Goal: Task Accomplishment & Management: Complete application form

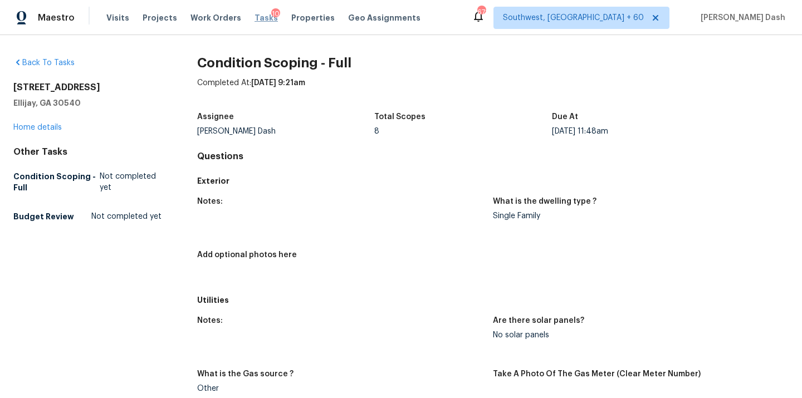
click at [259, 15] on span "Tasks" at bounding box center [266, 18] width 23 height 8
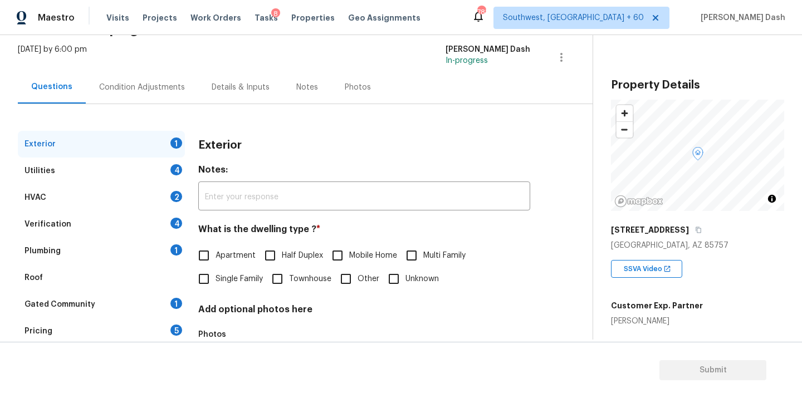
scroll to position [75, 0]
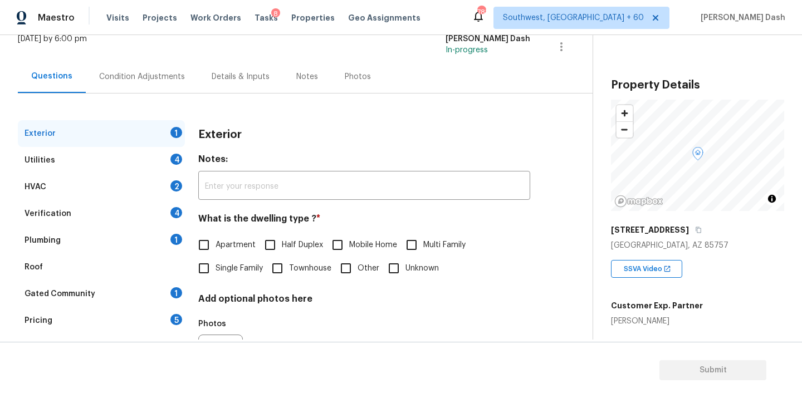
click at [226, 269] on span "Single Family" at bounding box center [239, 269] width 47 height 12
click at [216, 269] on input "Single Family" at bounding box center [203, 268] width 23 height 23
checkbox input "true"
click at [163, 152] on div "Utilities 4" at bounding box center [101, 160] width 167 height 27
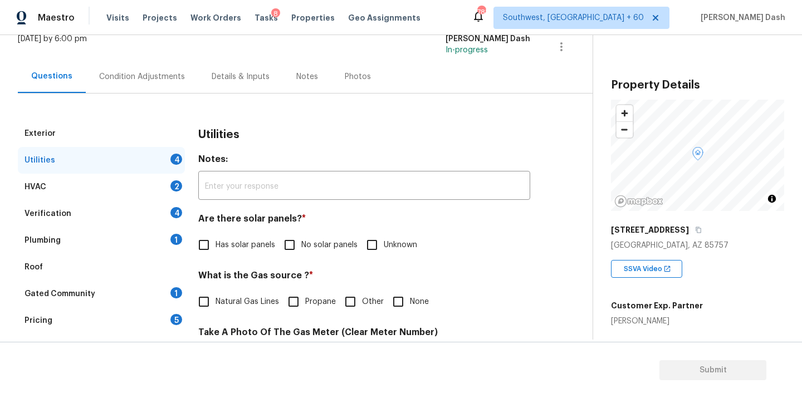
click at [312, 241] on span "No solar panels" at bounding box center [329, 246] width 56 height 12
click at [301, 241] on input "No solar panels" at bounding box center [289, 244] width 23 height 23
checkbox input "true"
click at [229, 297] on span "Natural Gas Lines" at bounding box center [248, 302] width 64 height 12
click at [216, 297] on input "Natural Gas Lines" at bounding box center [203, 301] width 23 height 23
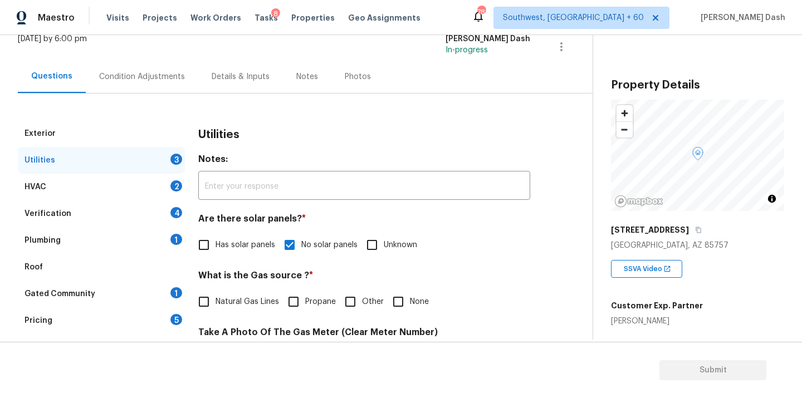
checkbox input "true"
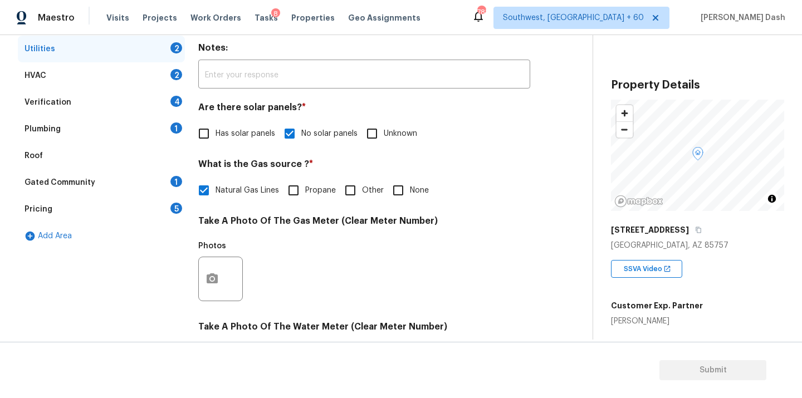
click at [79, 98] on div "Verification 4" at bounding box center [101, 102] width 167 height 27
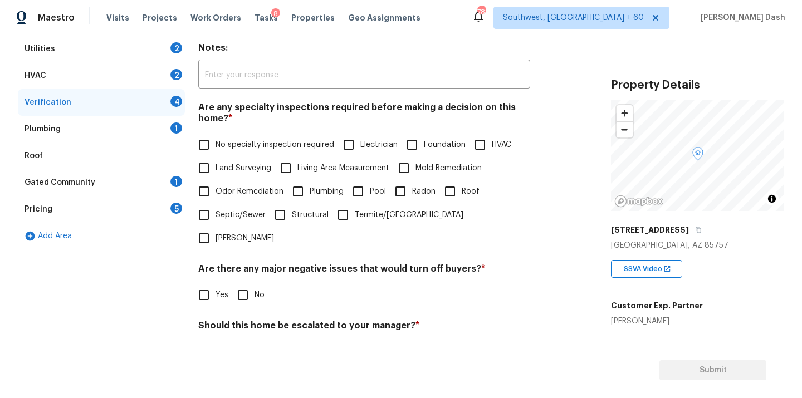
scroll to position [272, 0]
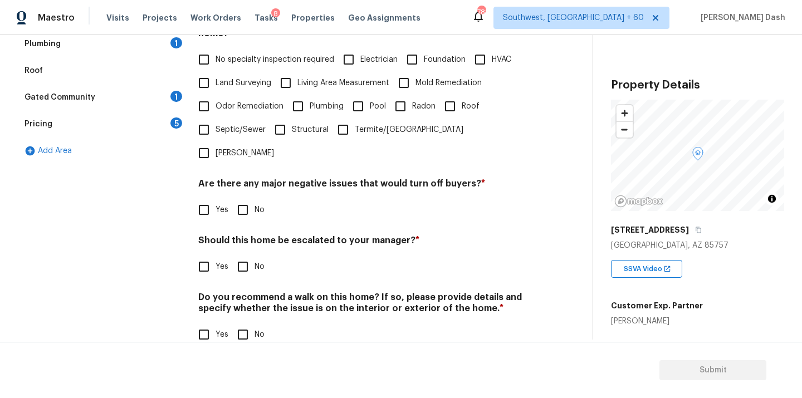
click at [206, 255] on input "Yes" at bounding box center [203, 266] width 23 height 23
checkbox input "true"
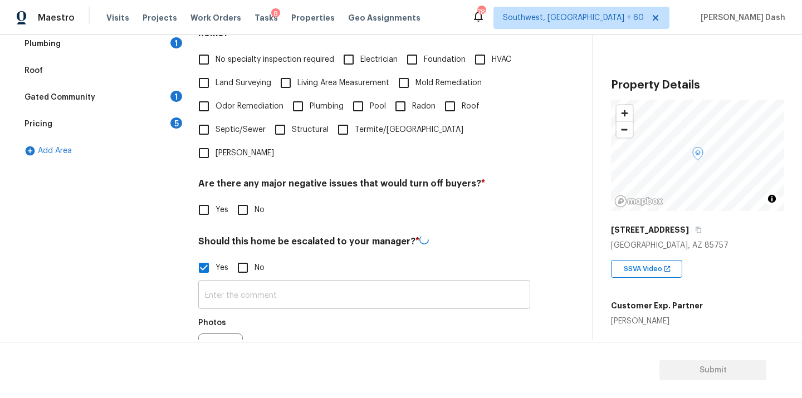
click at [257, 283] on input "text" at bounding box center [364, 296] width 332 height 26
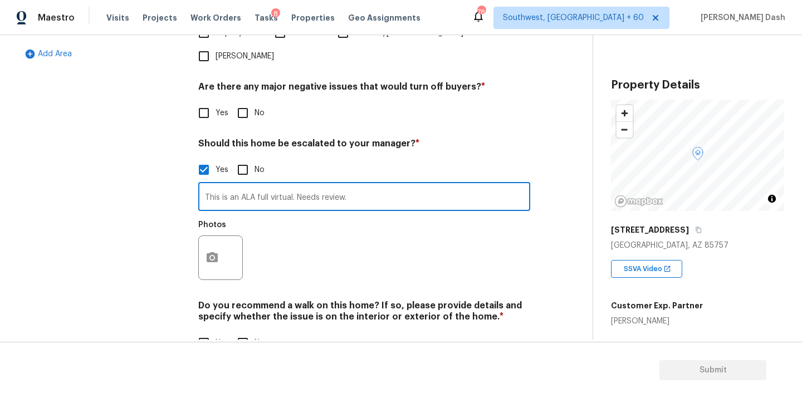
scroll to position [378, 0]
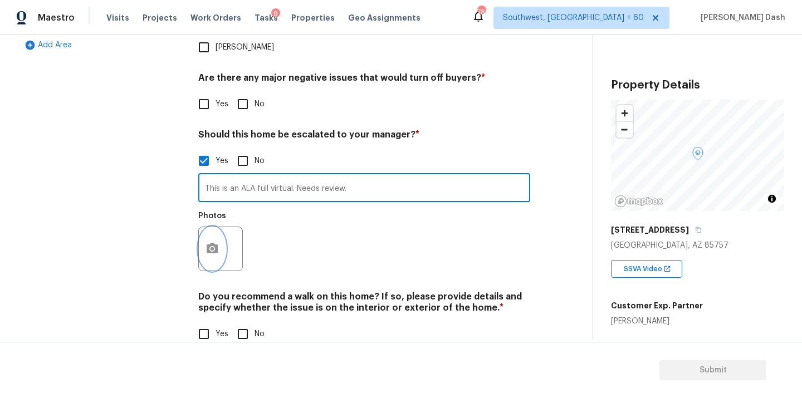
click at [212, 247] on circle "button" at bounding box center [212, 248] width 3 height 3
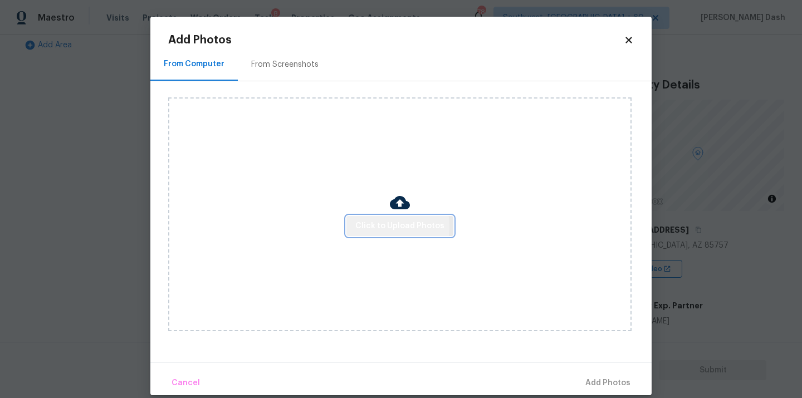
click at [368, 227] on span "Click to Upload Photos" at bounding box center [399, 227] width 89 height 14
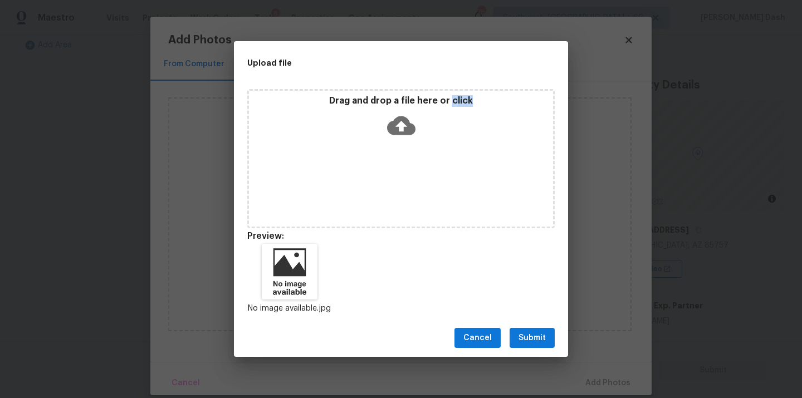
click at [535, 340] on span "Submit" at bounding box center [532, 339] width 27 height 14
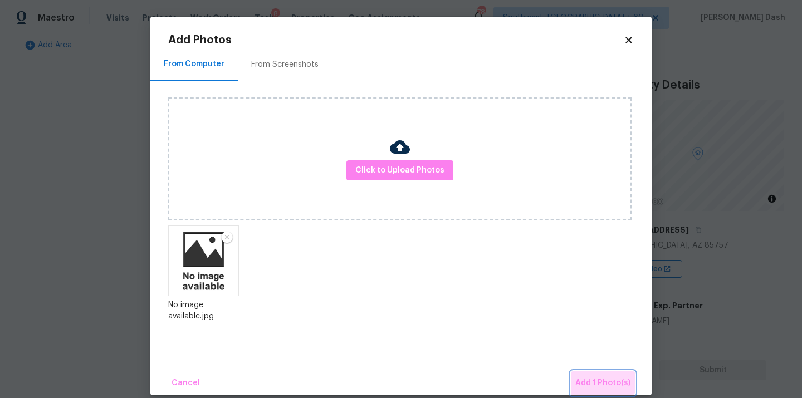
click at [595, 377] on span "Add 1 Photo(s)" at bounding box center [603, 384] width 55 height 14
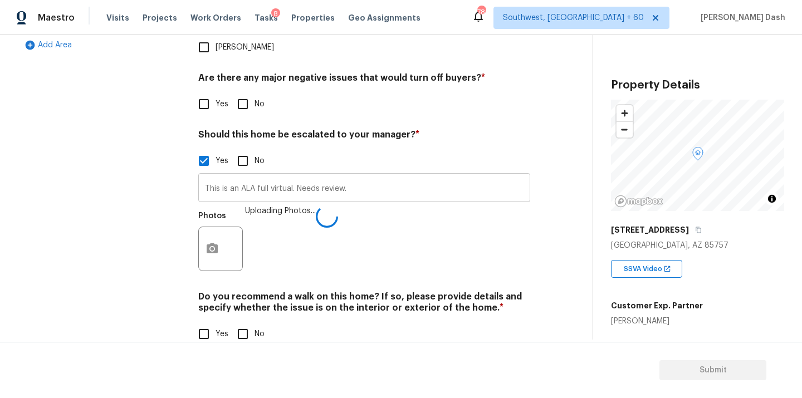
click at [371, 176] on input "This is an ALA full virtual. Needs review." at bounding box center [364, 189] width 332 height 26
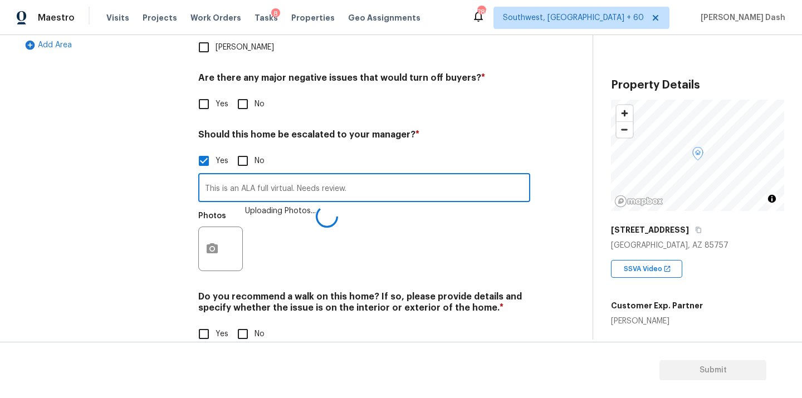
click at [371, 176] on input "This is an ALA full virtual. Needs review." at bounding box center [364, 189] width 332 height 26
paste input "The roof from a storm moved tiles but roof repairs were made Licensed roofing c…"
type input "This is an ALA full virtual. Needs review. As per Agents notes The roof from a …"
click at [245, 323] on input "No" at bounding box center [242, 334] width 23 height 23
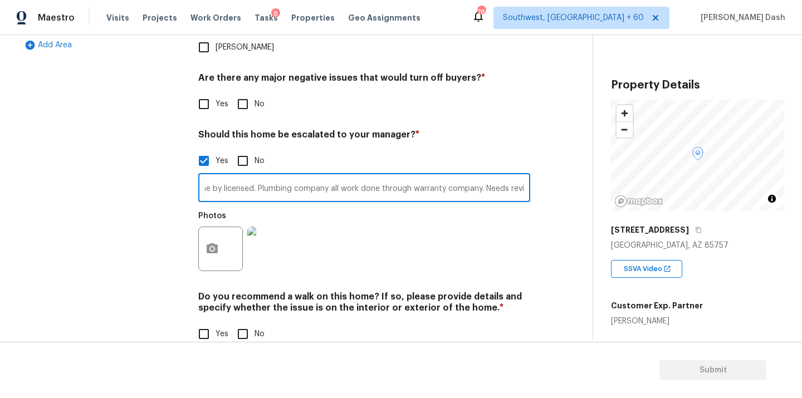
checkbox input "true"
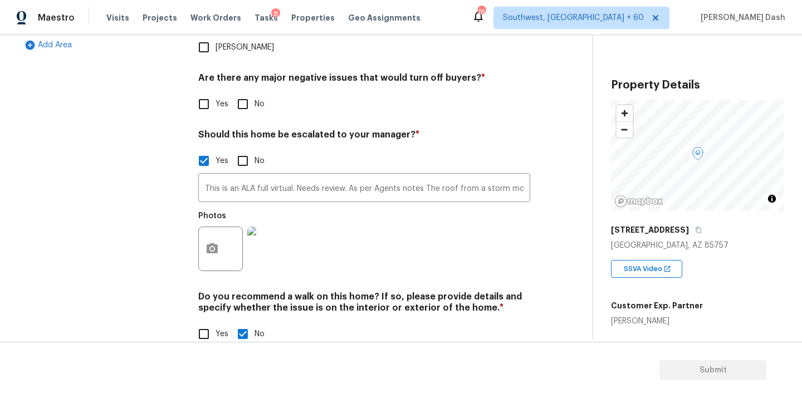
click at [162, 283] on div "Exterior Utilities 2 HVAC 2 Verification 2 Plumbing 1 Roof Gated Community 1 Pr…" at bounding box center [101, 89] width 167 height 542
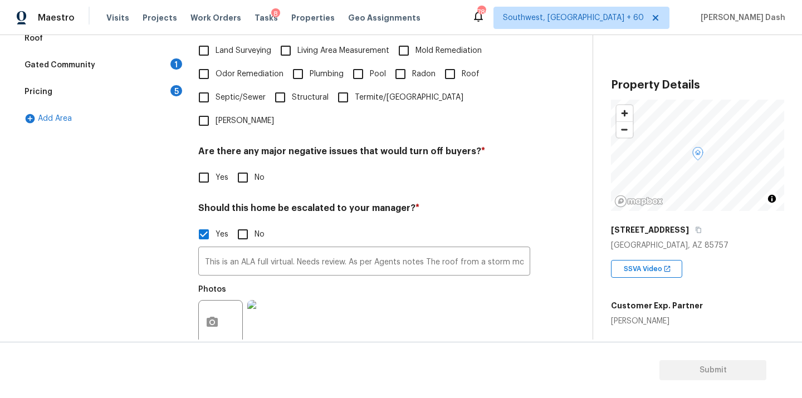
scroll to position [265, 0]
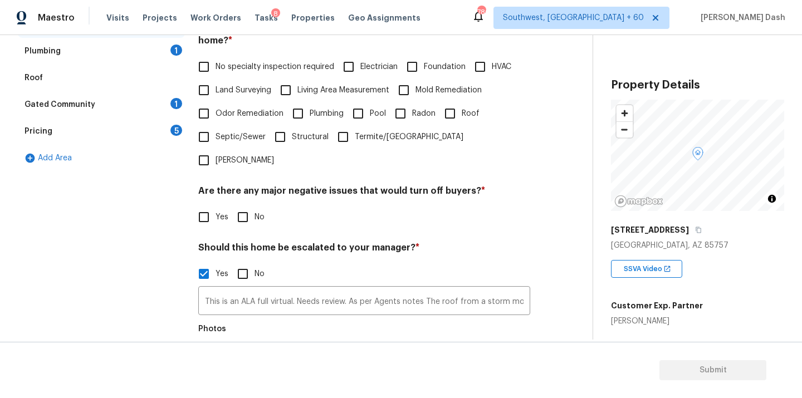
click at [241, 206] on input "No" at bounding box center [242, 217] width 23 height 23
checkbox input "true"
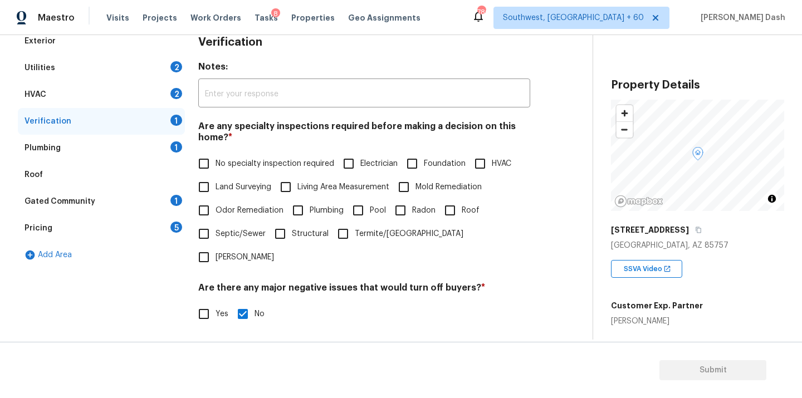
click at [206, 159] on input "No specialty inspection required" at bounding box center [203, 163] width 23 height 23
checkbox input "true"
click at [104, 294] on div "Exterior Utilities 2 HVAC 2 Verification Plumbing 1 Roof Gated Community 1 Pric…" at bounding box center [101, 299] width 167 height 542
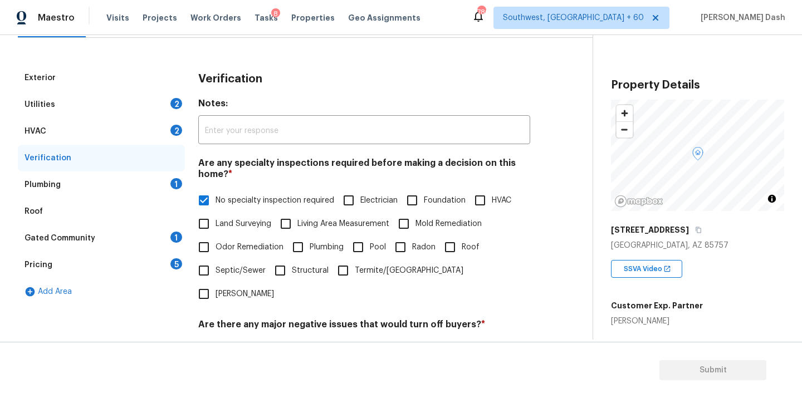
scroll to position [74, 0]
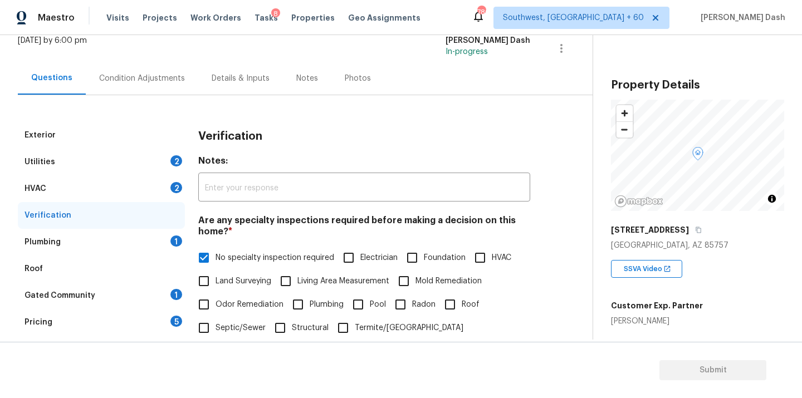
click at [156, 159] on div "Utilities 2" at bounding box center [101, 162] width 167 height 27
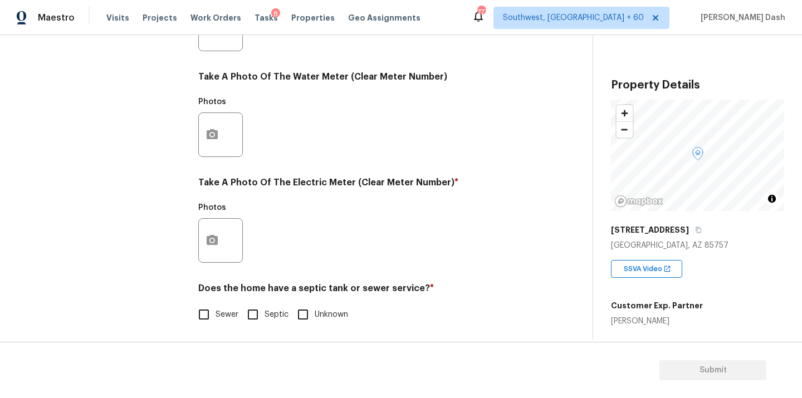
scroll to position [440, 0]
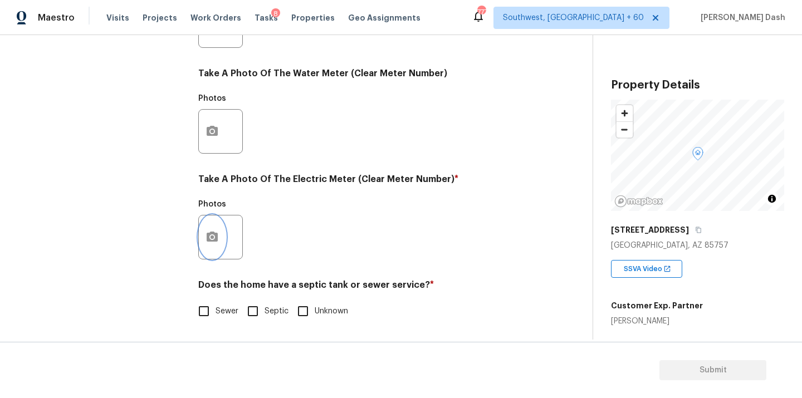
click at [215, 236] on icon "button" at bounding box center [212, 237] width 11 height 10
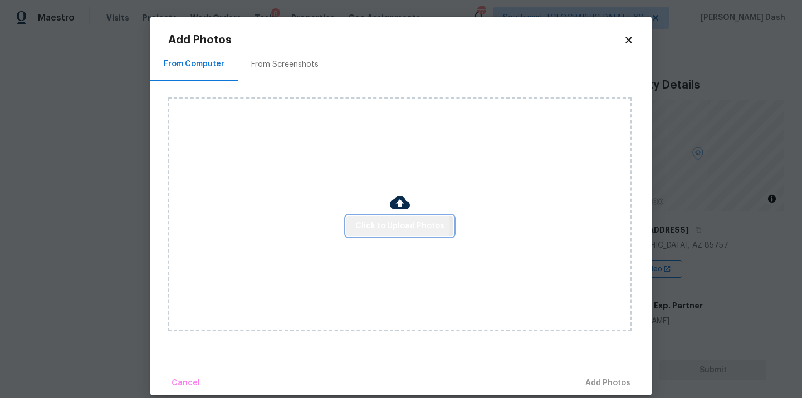
click at [372, 227] on span "Click to Upload Photos" at bounding box center [399, 227] width 89 height 14
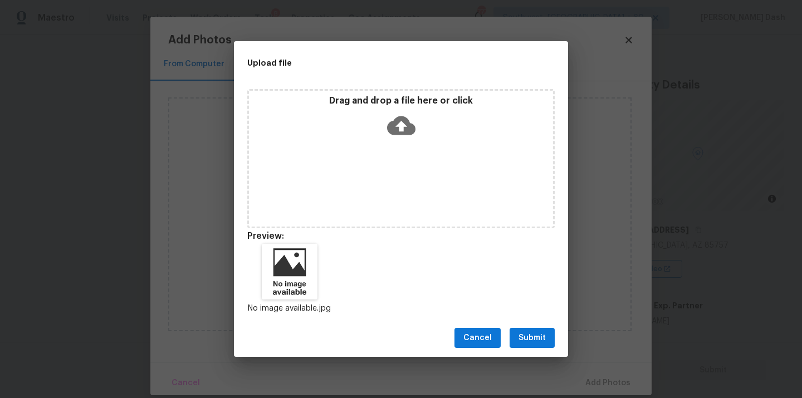
click at [528, 338] on span "Submit" at bounding box center [532, 339] width 27 height 14
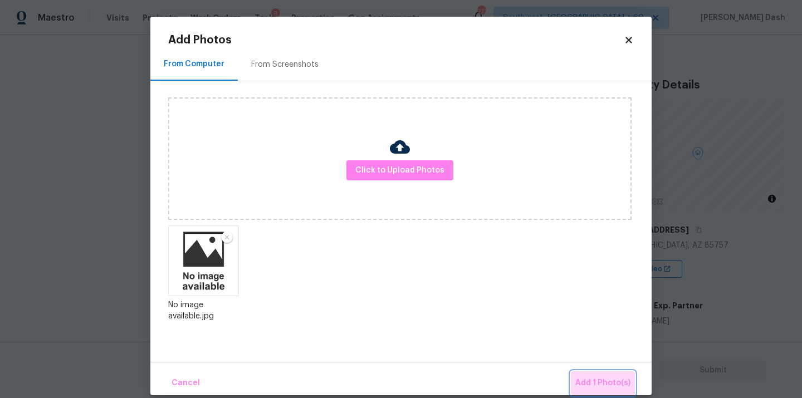
click at [605, 385] on span "Add 1 Photo(s)" at bounding box center [603, 384] width 55 height 14
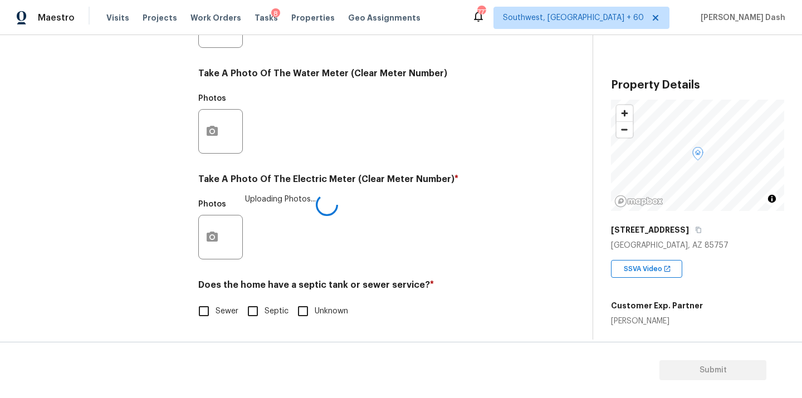
click at [215, 313] on input "Sewer" at bounding box center [203, 311] width 23 height 23
checkbox input "true"
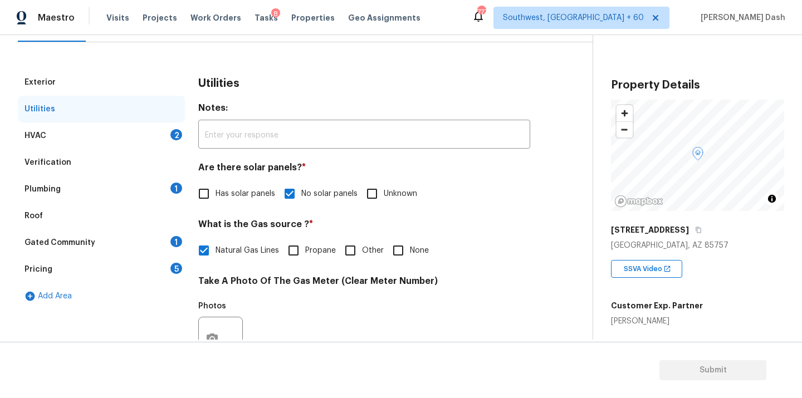
scroll to position [121, 0]
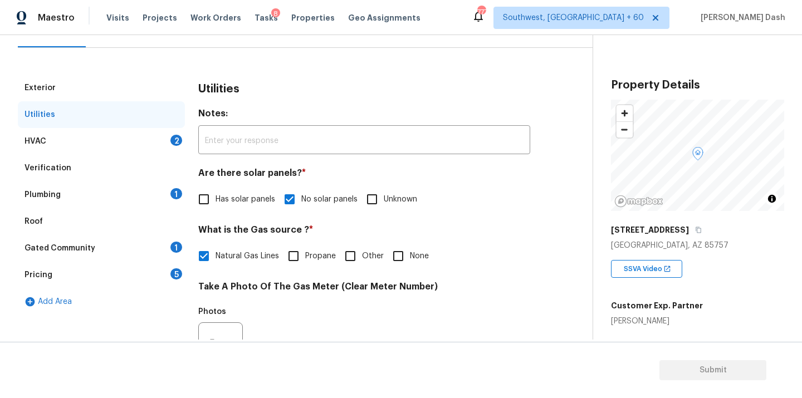
click at [106, 169] on div "Verification" at bounding box center [101, 168] width 167 height 27
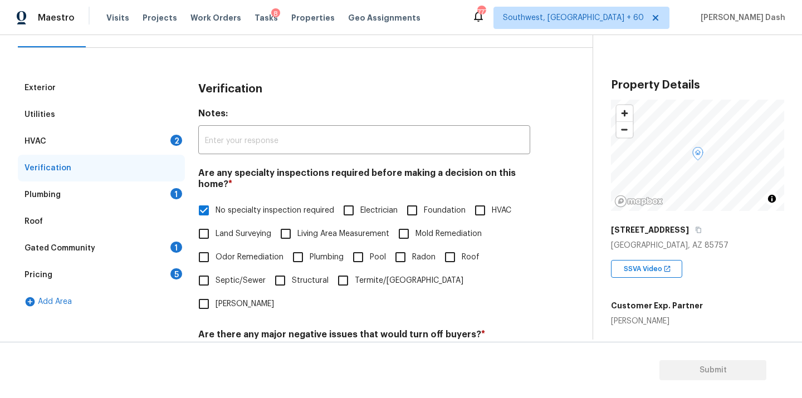
click at [311, 255] on span "Plumbing" at bounding box center [327, 258] width 34 height 12
click at [310, 255] on input "Plumbing" at bounding box center [297, 257] width 23 height 23
checkbox input "true"
click at [214, 211] on input "No specialty inspection required" at bounding box center [203, 210] width 23 height 23
checkbox input "false"
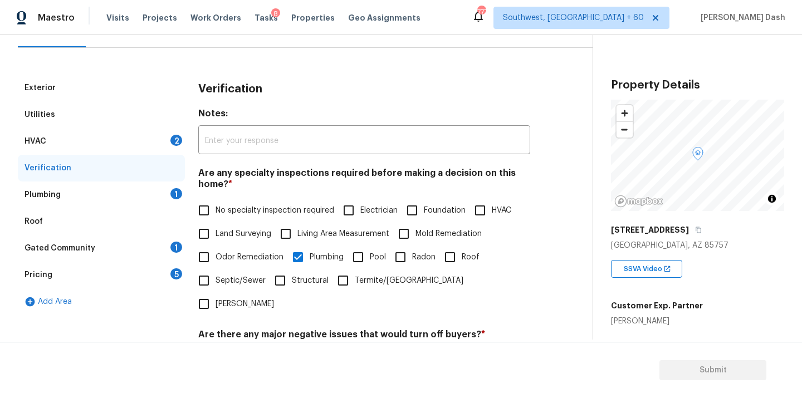
click at [168, 140] on div "HVAC 2" at bounding box center [101, 141] width 167 height 27
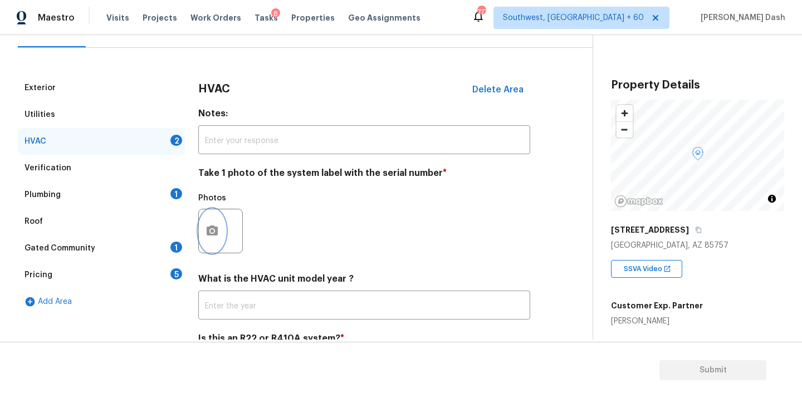
click at [207, 239] on button "button" at bounding box center [212, 231] width 27 height 43
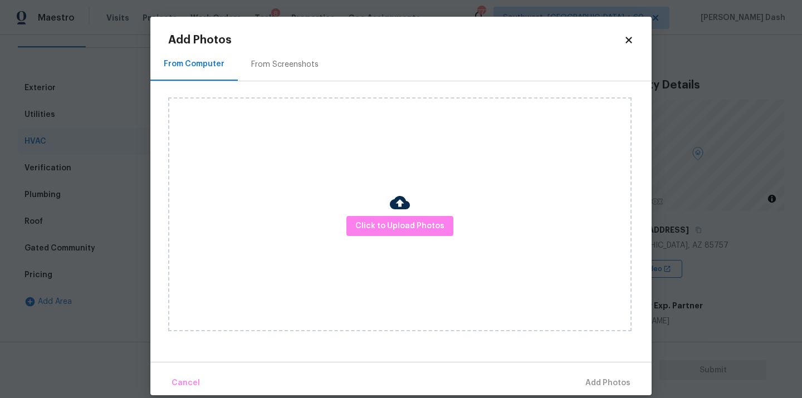
click at [306, 251] on div "Click to Upload Photos" at bounding box center [400, 215] width 464 height 234
click at [361, 236] on button "Click to Upload Photos" at bounding box center [400, 226] width 107 height 21
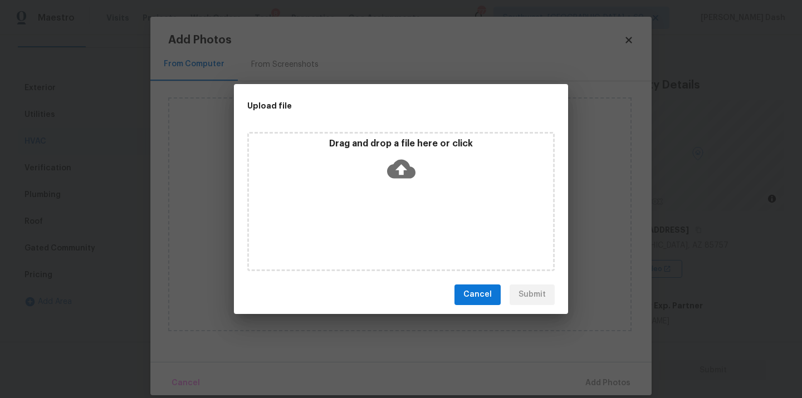
click at [360, 233] on div "Drag and drop a file here or click" at bounding box center [401, 201] width 308 height 139
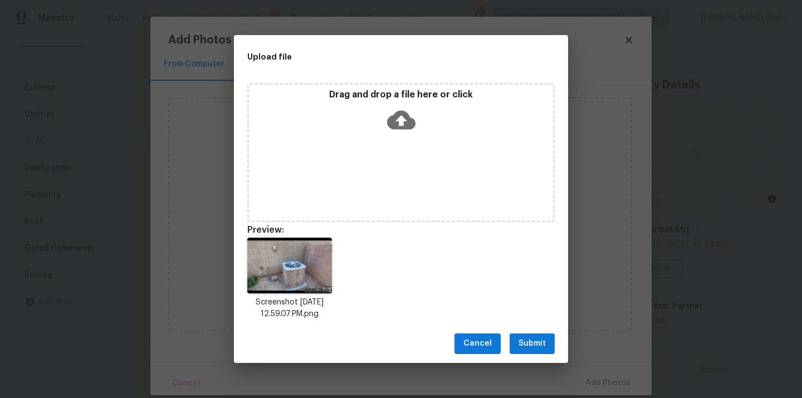
click at [547, 348] on button "Submit" at bounding box center [532, 344] width 45 height 21
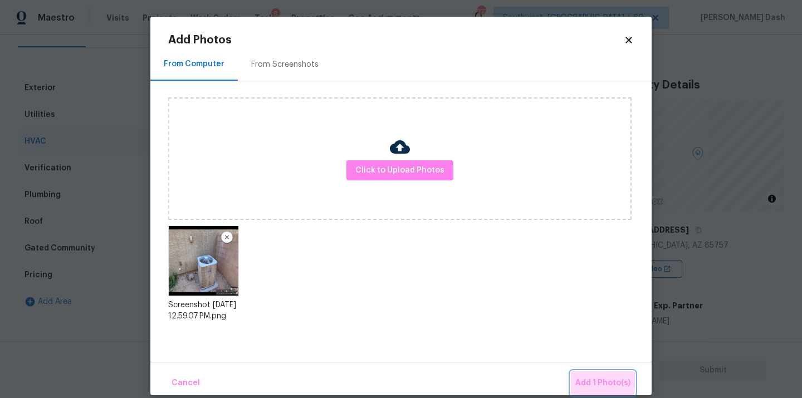
click at [592, 380] on span "Add 1 Photo(s)" at bounding box center [603, 384] width 55 height 14
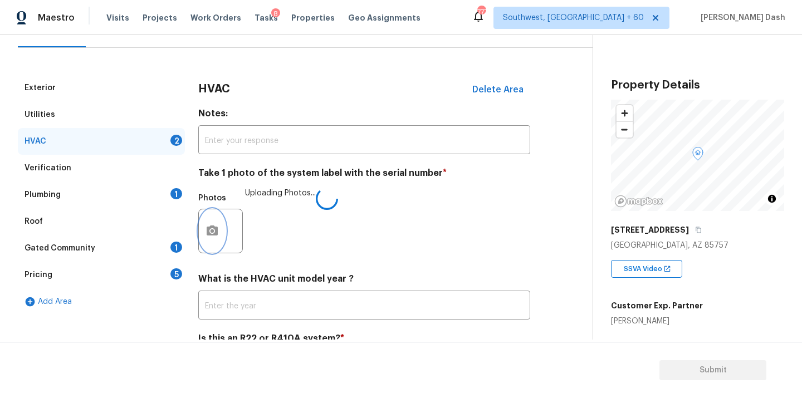
scroll to position [175, 0]
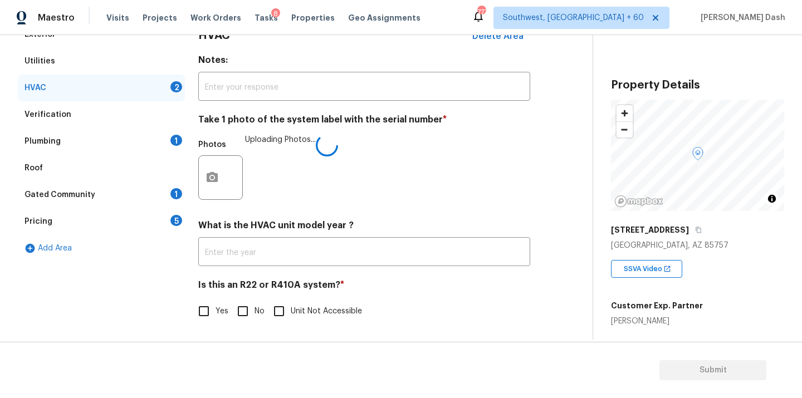
click at [236, 305] on input "No" at bounding box center [242, 311] width 23 height 23
checkbox input "true"
click at [196, 306] on input "Yes" at bounding box center [203, 311] width 23 height 23
checkbox input "true"
checkbox input "false"
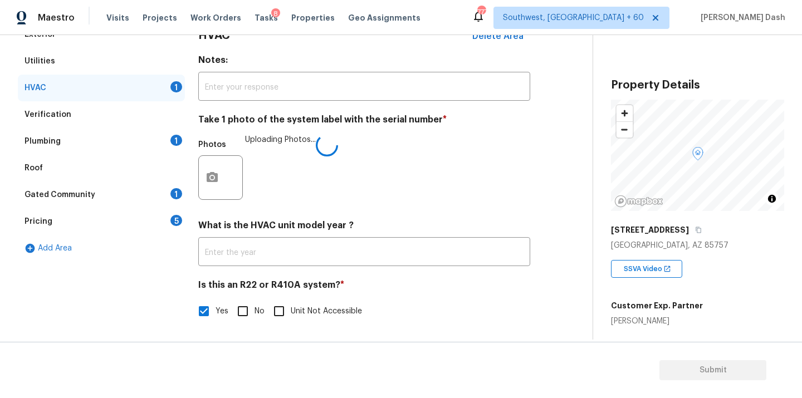
click at [164, 90] on div "HVAC 1" at bounding box center [101, 88] width 167 height 27
click at [149, 137] on div "Plumbing 1" at bounding box center [101, 141] width 167 height 27
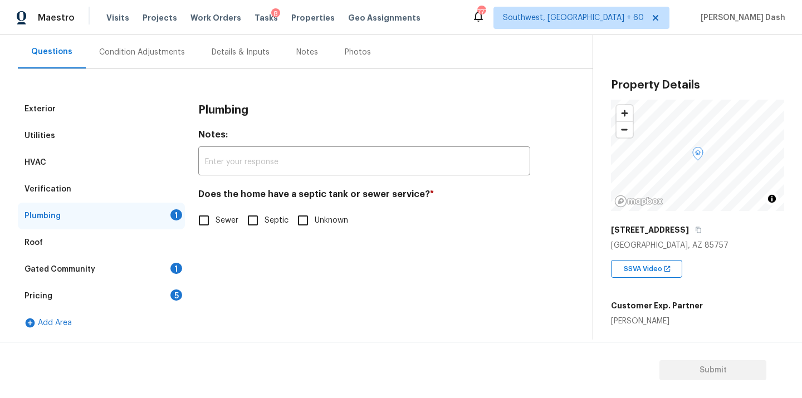
click at [207, 213] on input "Sewer" at bounding box center [203, 220] width 23 height 23
checkbox input "true"
click at [172, 264] on div "1" at bounding box center [177, 268] width 12 height 11
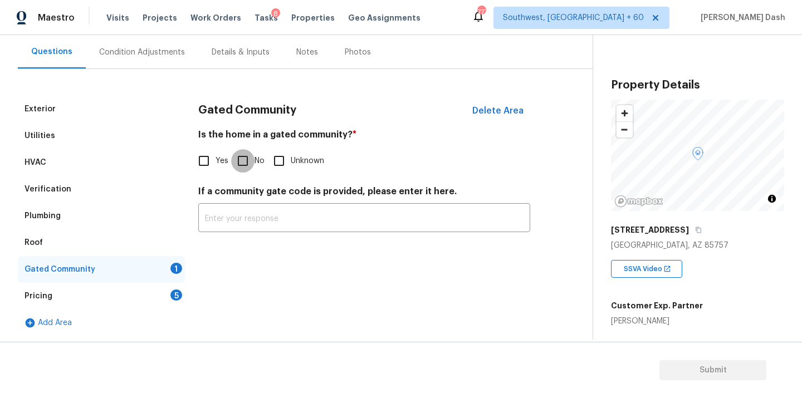
click at [236, 158] on input "No" at bounding box center [242, 160] width 23 height 23
checkbox input "true"
click at [176, 305] on div "Pricing 5" at bounding box center [101, 296] width 167 height 27
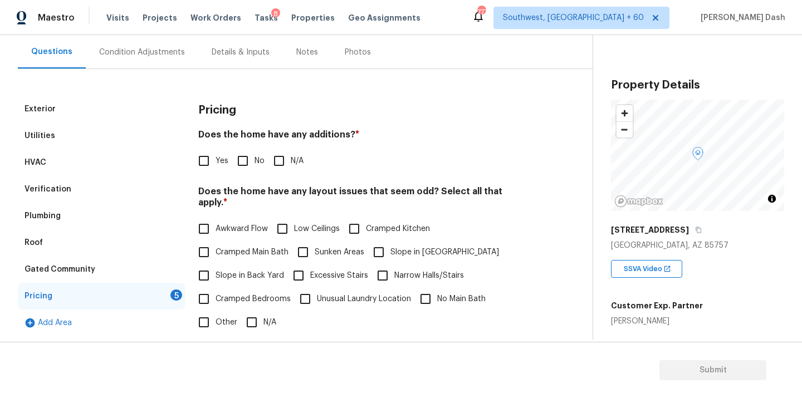
click at [253, 155] on input "No" at bounding box center [242, 160] width 23 height 23
checkbox input "true"
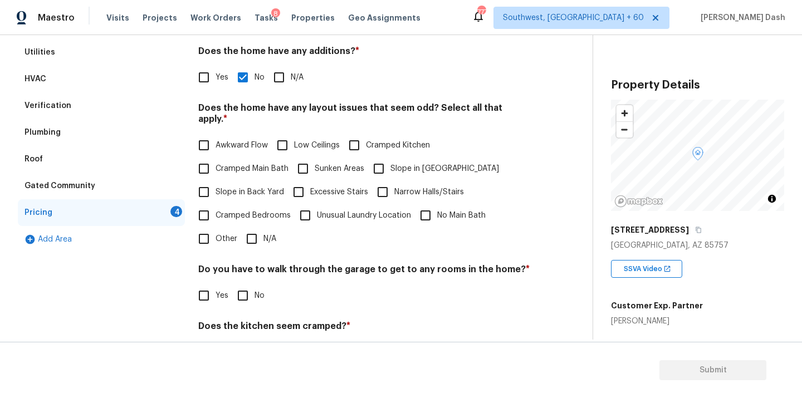
scroll to position [231, 0]
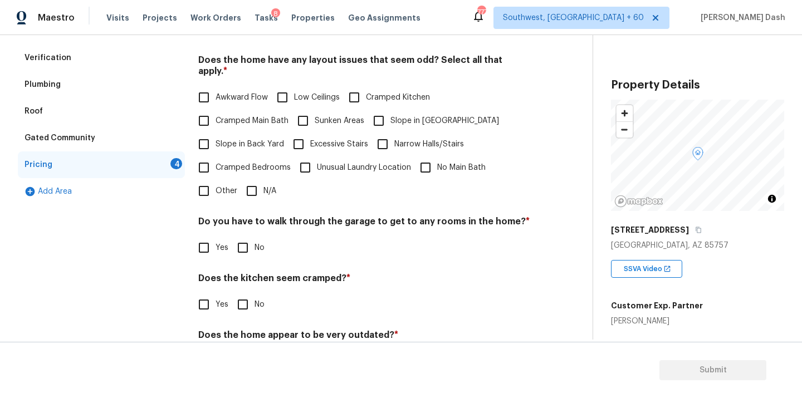
click at [247, 182] on input "N/A" at bounding box center [251, 190] width 23 height 23
checkbox input "true"
click at [244, 249] on div "Pricing Does the home have any additions? * Yes No N/A Does the home have any l…" at bounding box center [364, 175] width 332 height 422
click at [244, 295] on input "No" at bounding box center [242, 304] width 23 height 23
checkbox input "true"
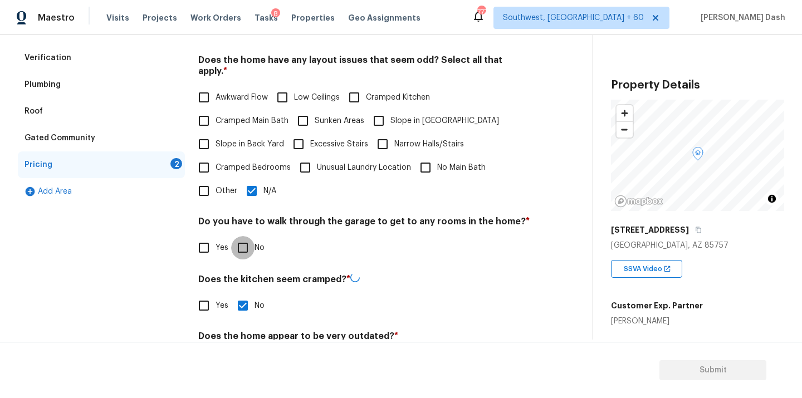
click at [244, 236] on input "No" at bounding box center [242, 247] width 23 height 23
checkbox input "true"
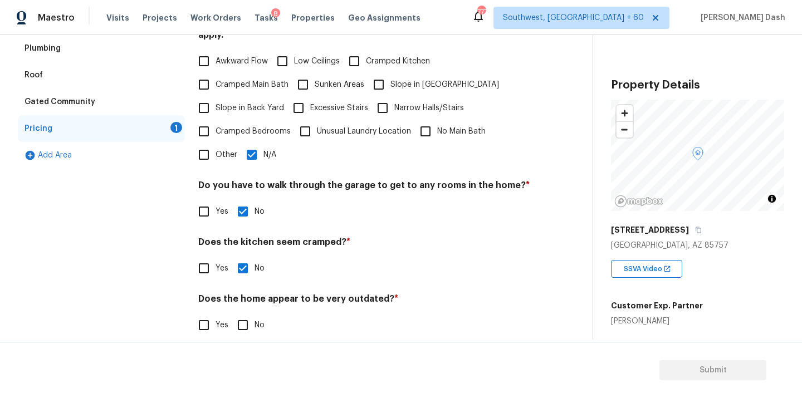
scroll to position [270, 0]
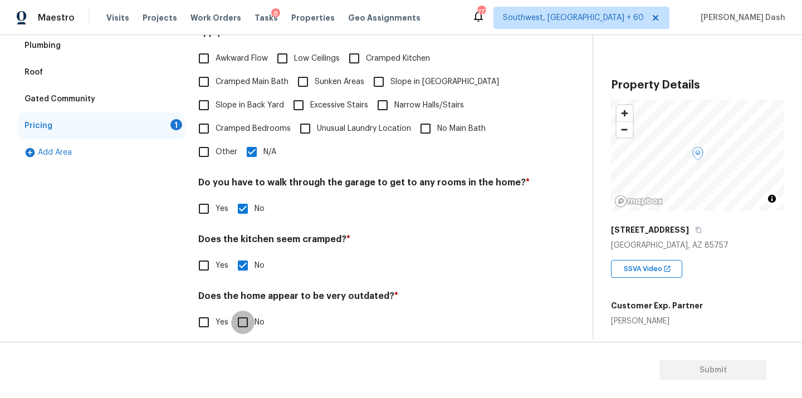
click at [247, 316] on input "No" at bounding box center [242, 322] width 23 height 23
checkbox input "true"
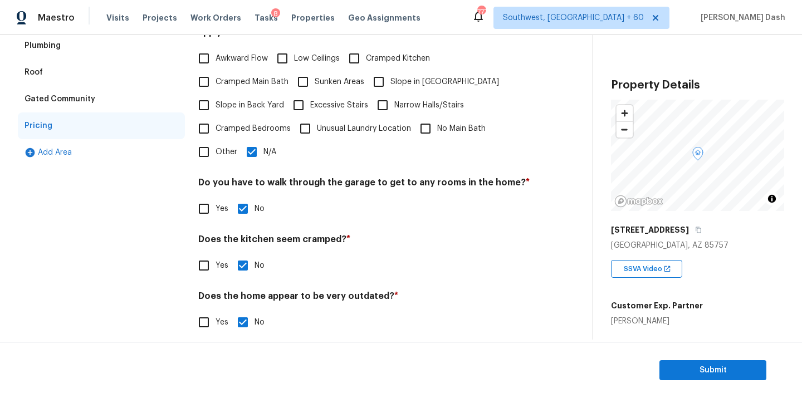
click at [135, 253] on div "Exterior Utilities HVAC Verification Plumbing Roof Gated Community Pricing Add …" at bounding box center [101, 136] width 167 height 422
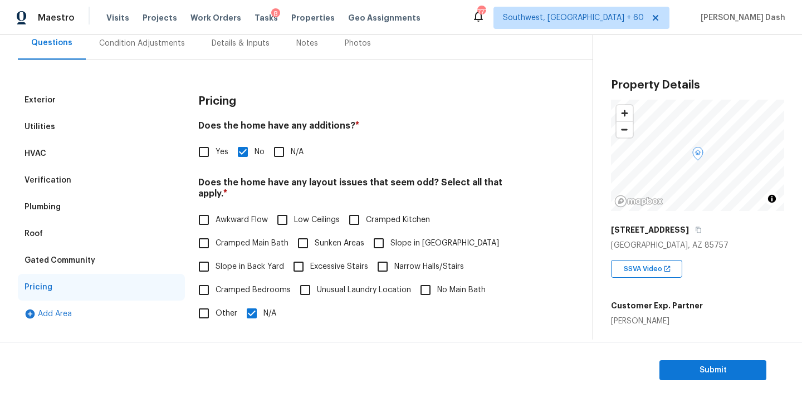
click at [48, 181] on div "Verification" at bounding box center [48, 180] width 47 height 11
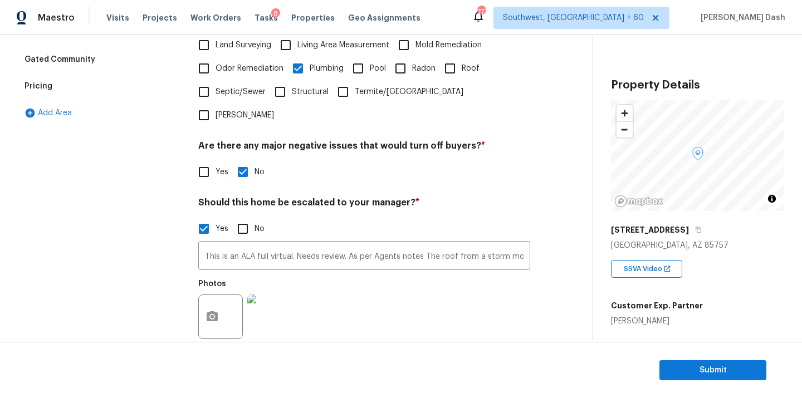
scroll to position [364, 0]
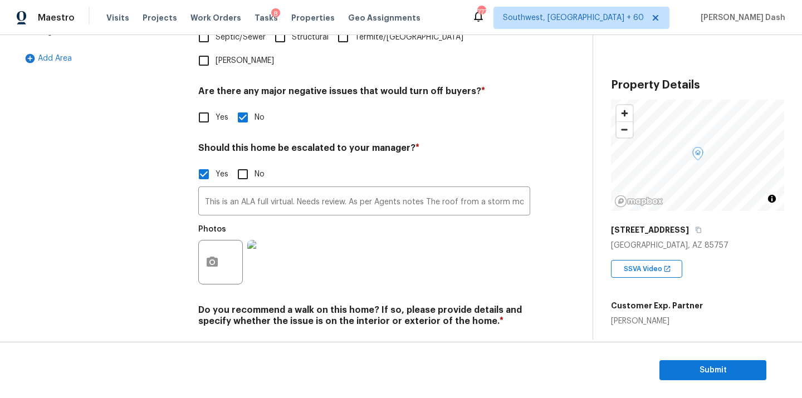
click at [198, 238] on div "Exterior Utilities HVAC Verification Plumbing Roof Gated Community Pricing Add …" at bounding box center [292, 102] width 548 height 542
click at [217, 257] on icon "button" at bounding box center [212, 262] width 11 height 10
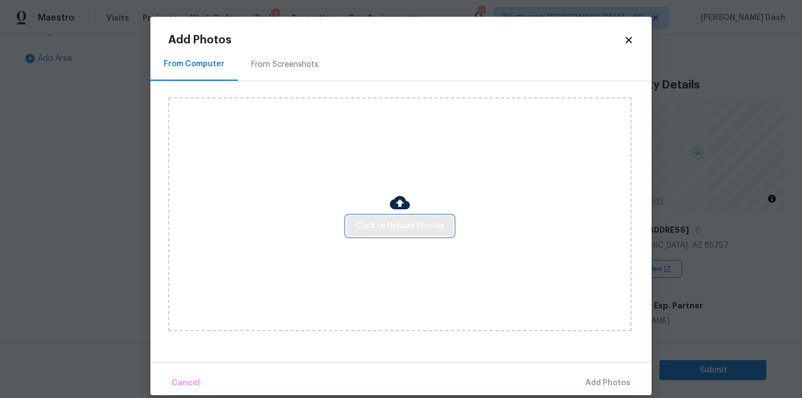
click at [368, 231] on span "Click to Upload Photos" at bounding box center [399, 227] width 89 height 14
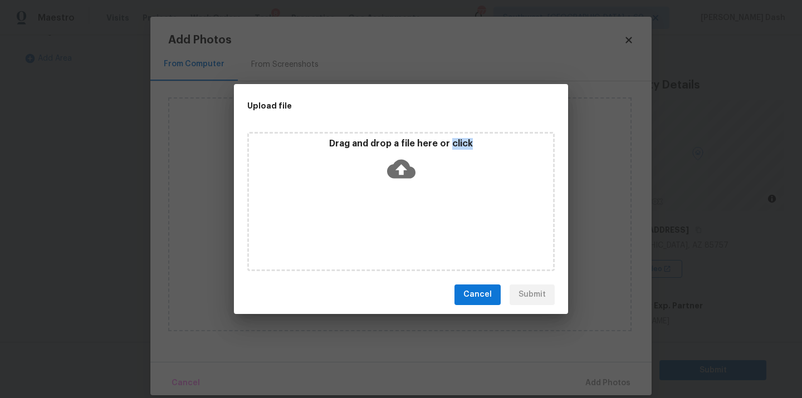
click at [368, 231] on div "Drag and drop a file here or click" at bounding box center [401, 201] width 308 height 139
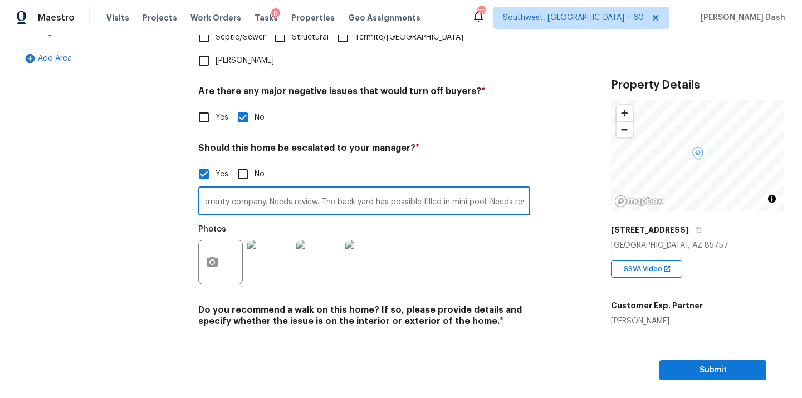
scroll to position [0, 978]
type input "This is an ALA full virtual. Needs review. As per Agents notes The roof from a …"
click at [190, 242] on div "Exterior Utilities HVAC Verification Plumbing Roof Gated Community Pricing Add …" at bounding box center [292, 102] width 548 height 542
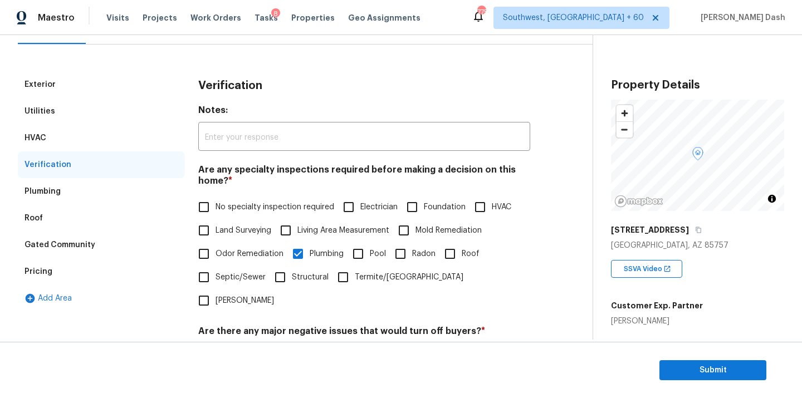
scroll to position [87, 0]
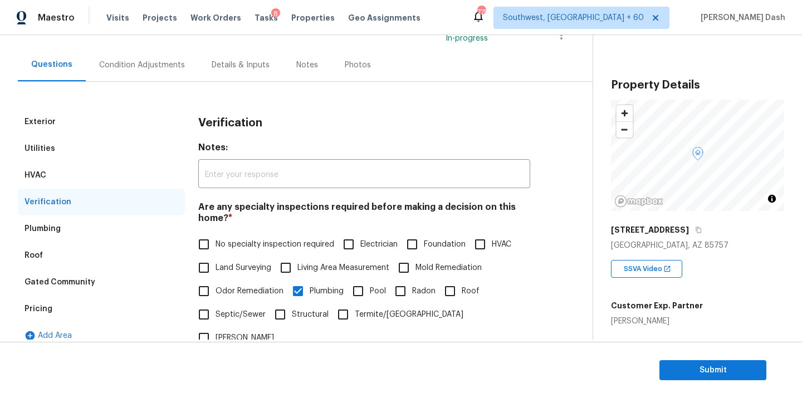
click at [149, 70] on div "Condition Adjustments" at bounding box center [142, 65] width 86 height 11
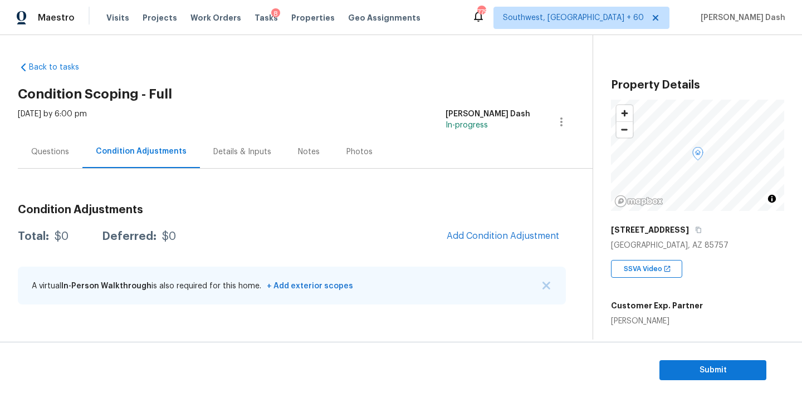
click at [371, 83] on div "Back to tasks Condition Scoping - Full Tue, Aug 12 2025 by 6:00 pm Soumya Ranja…" at bounding box center [305, 185] width 575 height 265
click at [499, 235] on span "Add Condition Adjustment" at bounding box center [503, 236] width 113 height 10
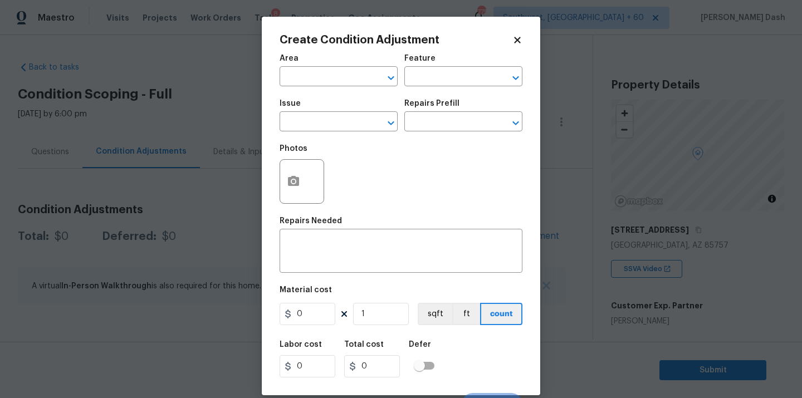
click at [345, 66] on div "Area" at bounding box center [339, 62] width 118 height 14
click at [345, 75] on input "text" at bounding box center [323, 77] width 87 height 17
click at [325, 105] on li "Roof" at bounding box center [339, 103] width 118 height 18
type input "Roof"
click at [439, 80] on input "text" at bounding box center [448, 77] width 87 height 17
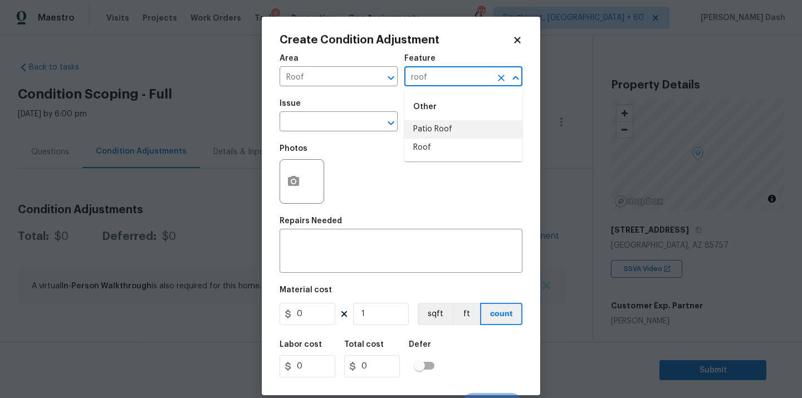
drag, startPoint x: 424, startPoint y: 140, endPoint x: 413, endPoint y: 140, distance: 11.1
click at [424, 140] on li "Roof" at bounding box center [464, 148] width 118 height 18
type input "Roof"
click at [339, 120] on input "text" at bounding box center [323, 122] width 87 height 17
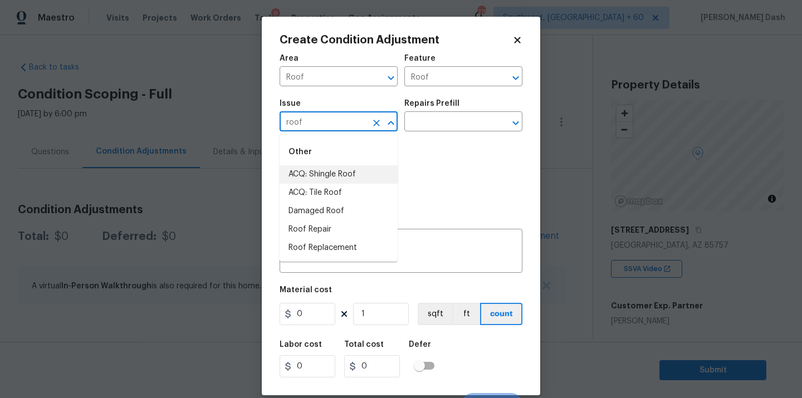
click at [301, 178] on li "ACQ: Shingle Roof" at bounding box center [339, 174] width 118 height 18
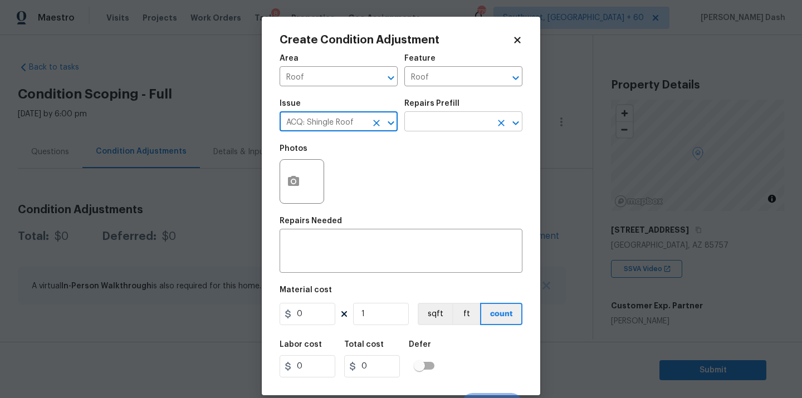
type input "ACQ: Shingle Roof"
click at [445, 123] on input "text" at bounding box center [448, 122] width 87 height 17
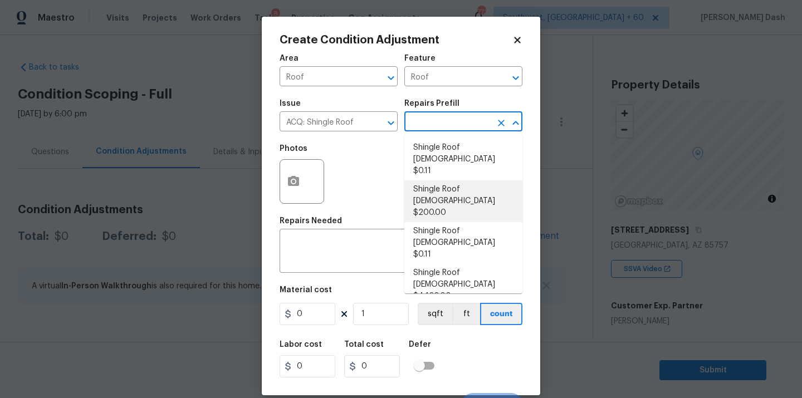
click at [218, 201] on body "Maestro Visits Projects Work Orders Tasks 8 Properties Geo Assignments 773 Sout…" at bounding box center [401, 199] width 802 height 398
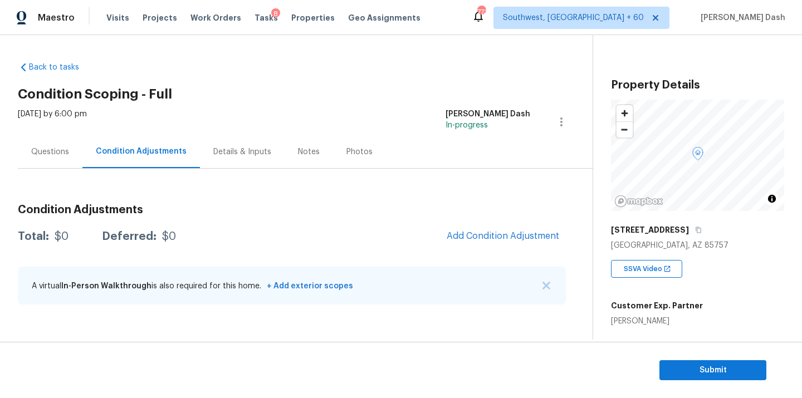
click at [56, 160] on div "Questions" at bounding box center [50, 151] width 65 height 33
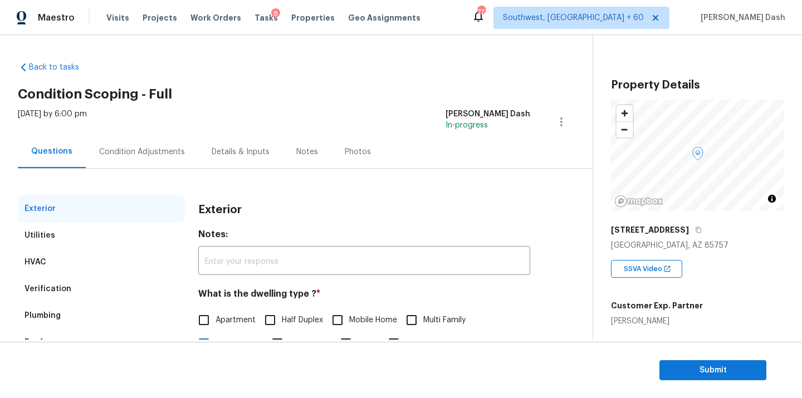
click at [139, 149] on div "Condition Adjustments" at bounding box center [142, 152] width 86 height 11
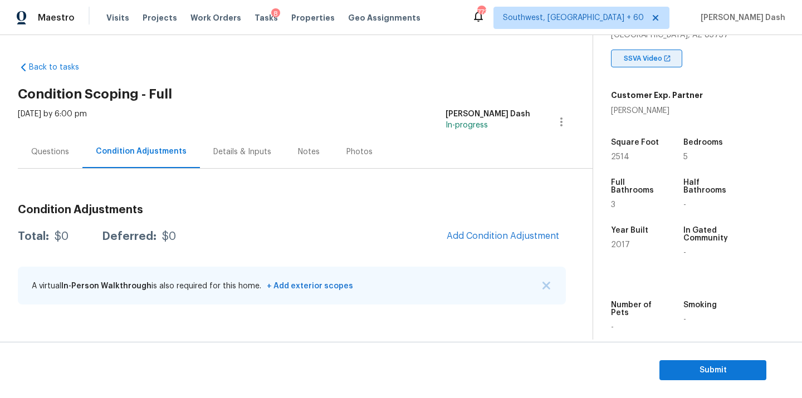
scroll to position [223, 0]
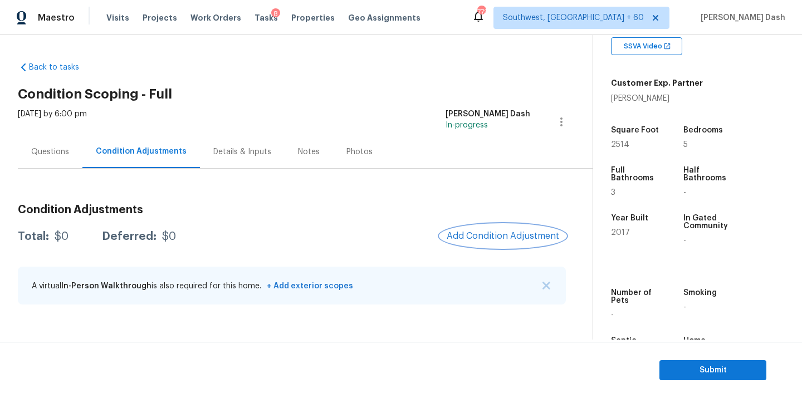
click at [493, 244] on button "Add Condition Adjustment" at bounding box center [503, 236] width 126 height 23
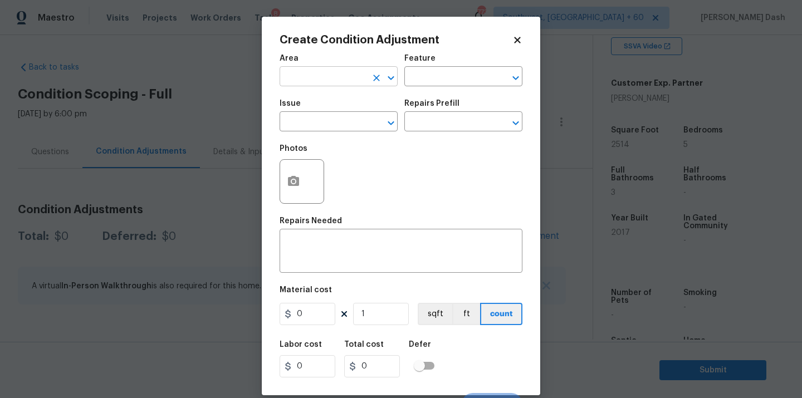
click at [330, 74] on input "text" at bounding box center [323, 77] width 87 height 17
click at [319, 104] on li "Roof" at bounding box center [339, 103] width 118 height 18
type input "Roof"
click at [440, 87] on div "Area Roof ​ Feature ​" at bounding box center [401, 70] width 243 height 45
click at [441, 85] on input "text" at bounding box center [448, 77] width 87 height 17
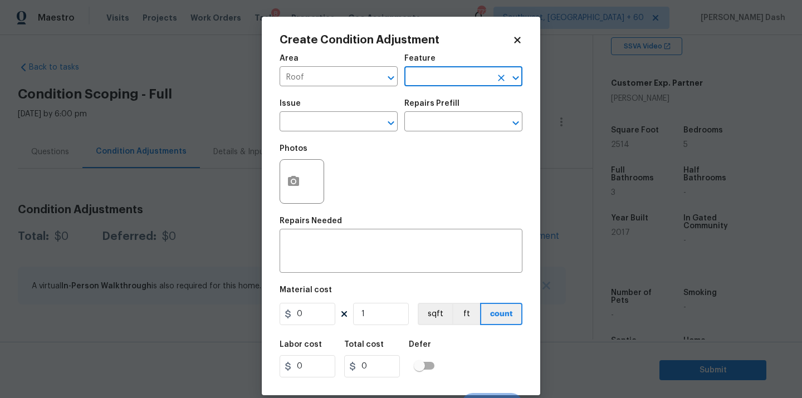
click at [441, 85] on input "text" at bounding box center [448, 77] width 87 height 17
drag, startPoint x: 423, startPoint y: 147, endPoint x: 396, endPoint y: 136, distance: 29.3
click at [423, 147] on li "Roof" at bounding box center [464, 148] width 118 height 18
type input "Roof"
click at [341, 113] on div "Issue" at bounding box center [339, 107] width 118 height 14
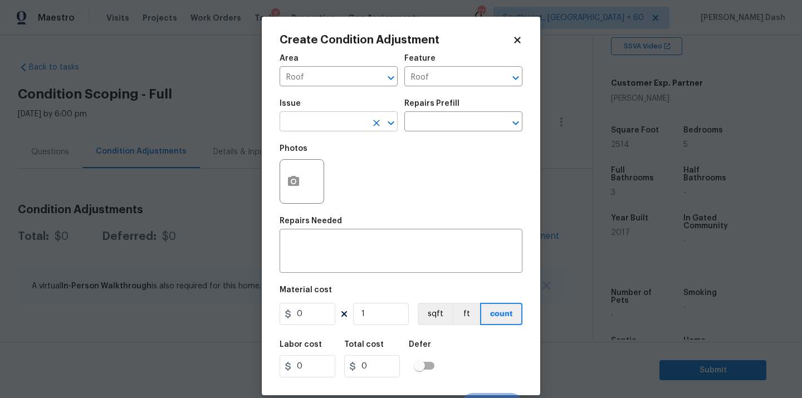
click at [316, 132] on input "text" at bounding box center [323, 122] width 87 height 17
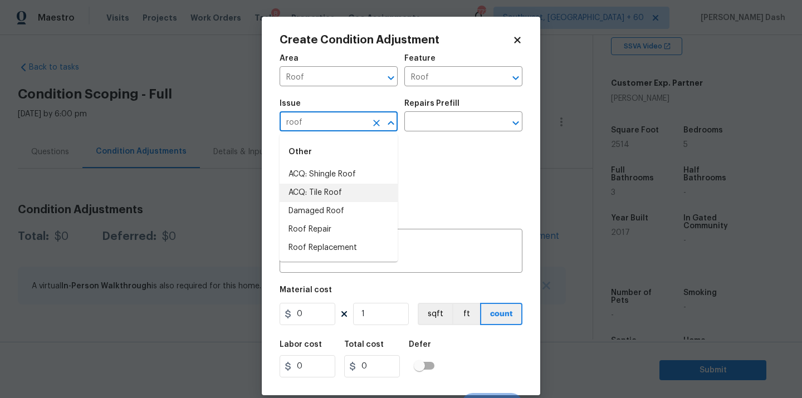
click at [318, 189] on li "ACQ: Tile Roof" at bounding box center [339, 193] width 118 height 18
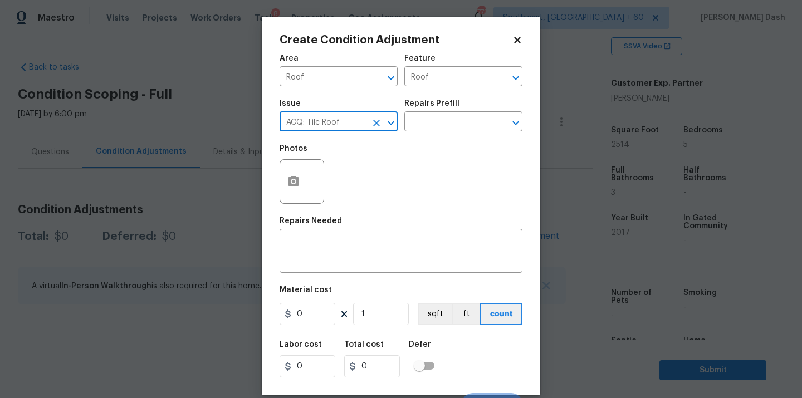
type input "ACQ: Tile Roof"
click at [425, 135] on div "Issue ACQ: Tile Roof ​ Repairs Prefill ​" at bounding box center [401, 115] width 243 height 45
click at [428, 126] on input "text" at bounding box center [448, 122] width 87 height 17
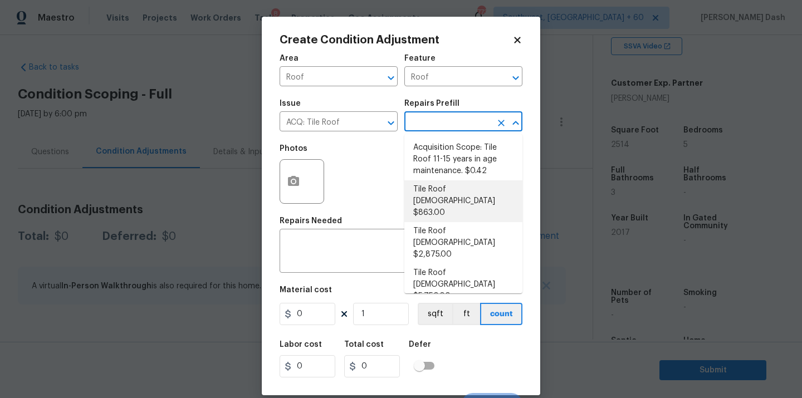
click at [456, 198] on li "Tile Roof 0-10 Years Old $863.00" at bounding box center [464, 202] width 118 height 42
type input "Acquisition"
type textarea "Acquisition Scope: Tile Roof 0-10 years in age maintenance."
type input "863"
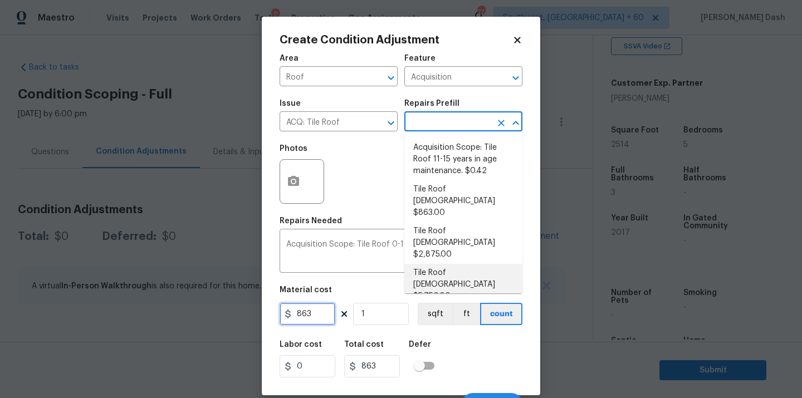
click at [314, 317] on input "863" at bounding box center [308, 314] width 56 height 22
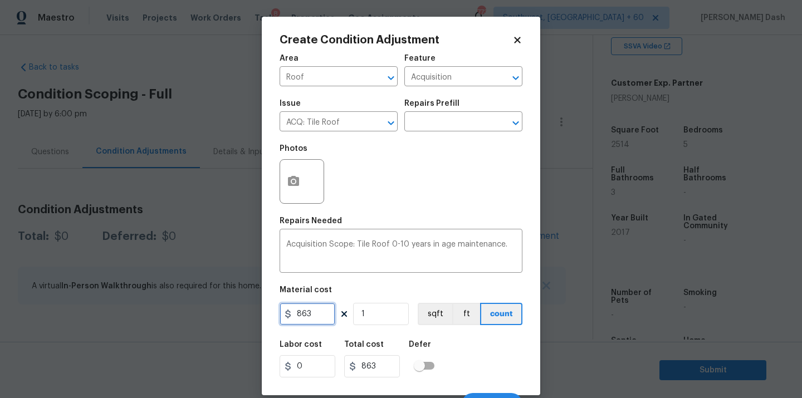
click at [314, 317] on input "863" at bounding box center [308, 314] width 56 height 22
type input "1040"
click at [451, 344] on div "Labor cost 0 Total cost 1040 Defer" at bounding box center [401, 359] width 243 height 50
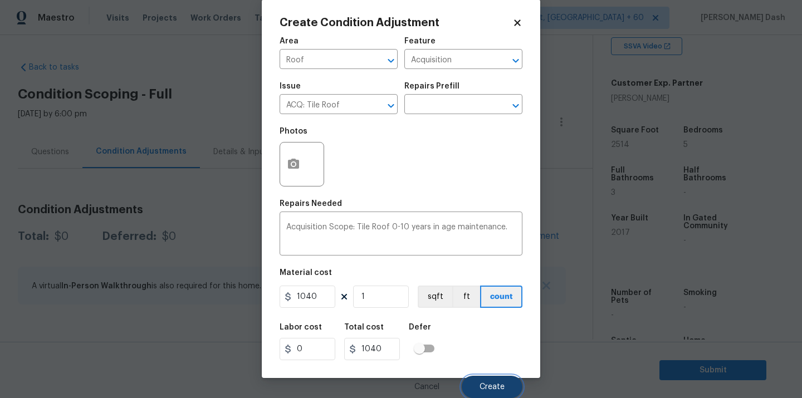
click at [495, 387] on span "Create" at bounding box center [492, 387] width 25 height 8
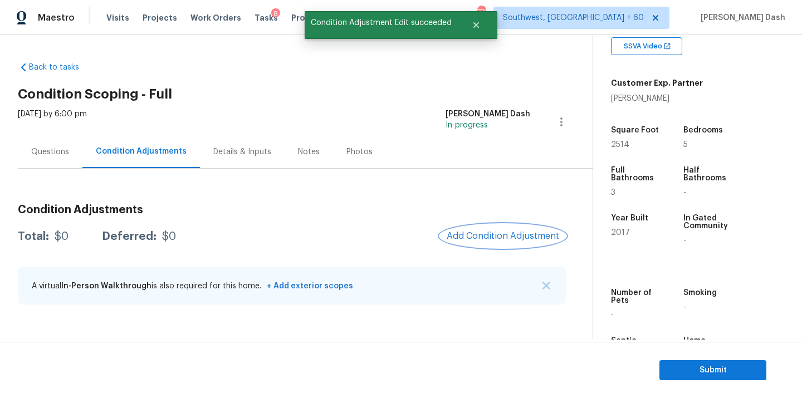
scroll to position [0, 0]
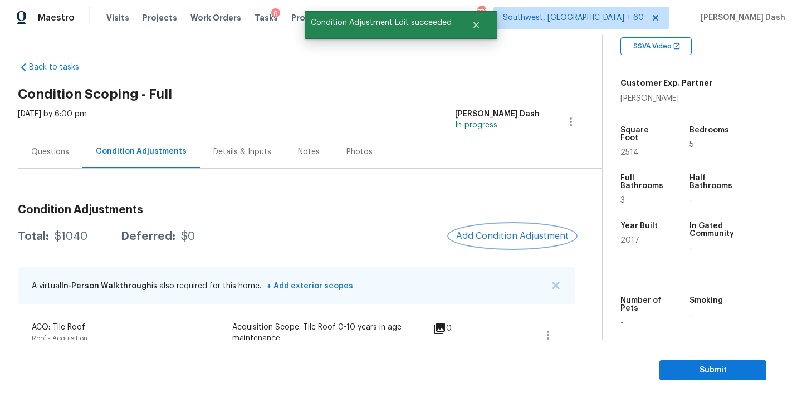
click at [517, 231] on span "Add Condition Adjustment" at bounding box center [512, 236] width 113 height 10
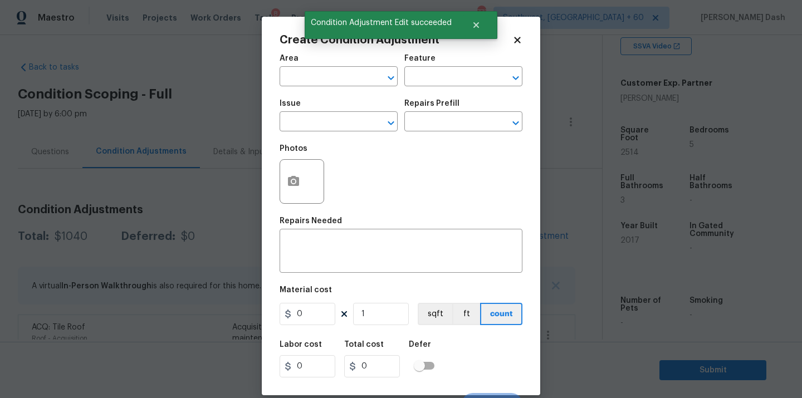
click at [340, 65] on div "Area" at bounding box center [339, 62] width 118 height 14
click at [340, 79] on input "text" at bounding box center [323, 77] width 87 height 17
click at [338, 90] on ul "HVAC" at bounding box center [339, 102] width 118 height 27
click at [338, 101] on li "HVAC" at bounding box center [339, 103] width 118 height 18
type input "HVAC"
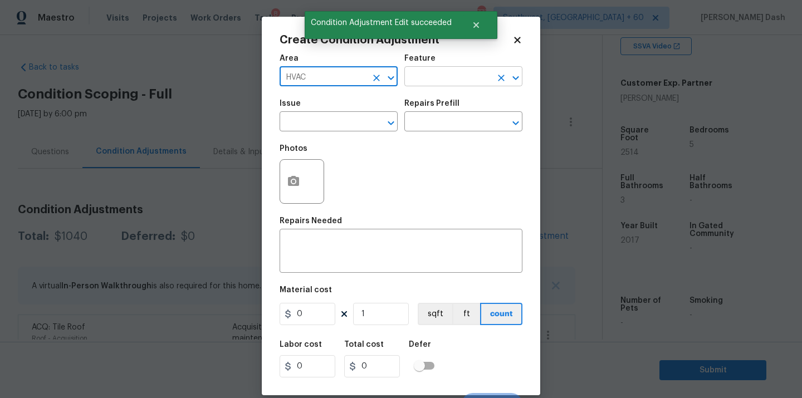
click at [435, 84] on input "text" at bounding box center [448, 77] width 87 height 17
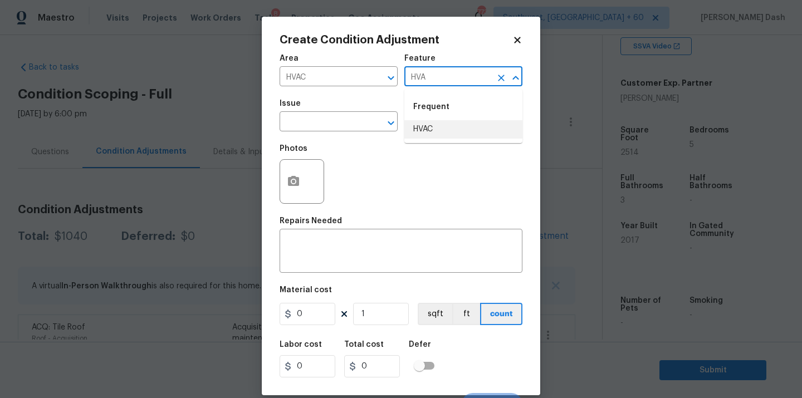
click at [438, 130] on li "HVAC" at bounding box center [464, 129] width 118 height 18
click at [370, 130] on div at bounding box center [383, 123] width 29 height 16
type input "HVAC"
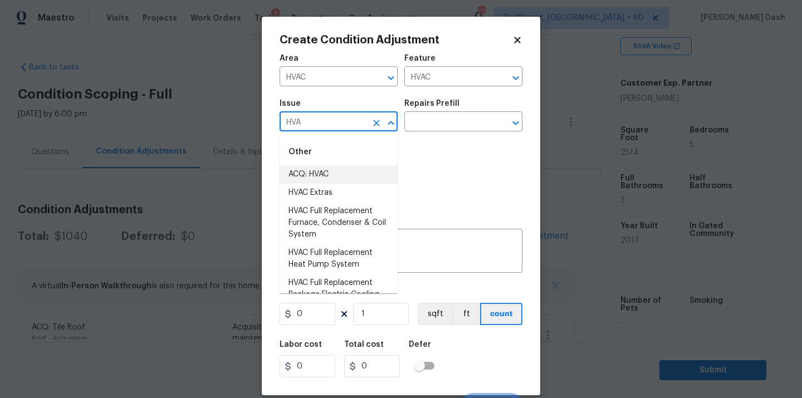
click at [344, 177] on li "ACQ: HVAC" at bounding box center [339, 174] width 118 height 18
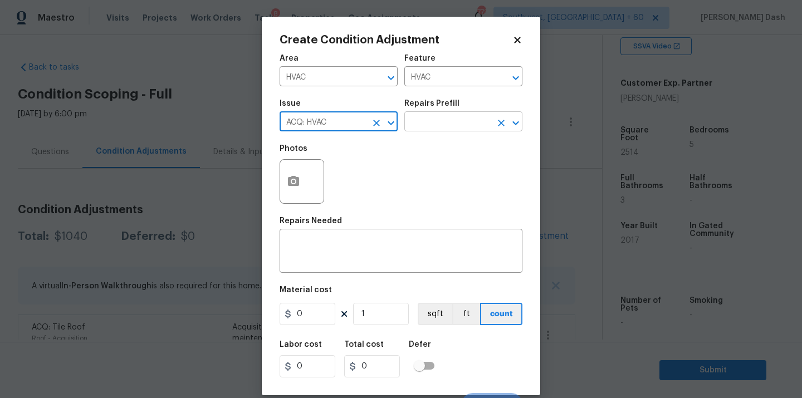
type input "ACQ: HVAC"
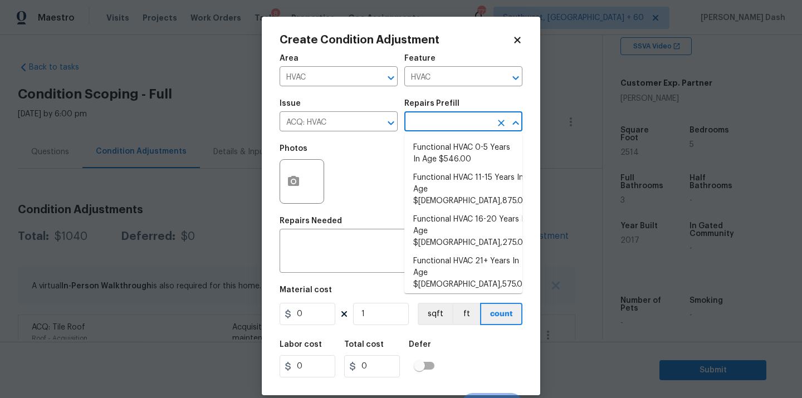
click at [449, 117] on input "text" at bounding box center [448, 122] width 87 height 17
click at [447, 294] on li "Functional HVAC 6-10 Years In Age $862.00" at bounding box center [464, 309] width 118 height 30
type input "Acquisition"
type textarea "Acquisition Scope: Functional HVAC 6-10 years"
type input "862"
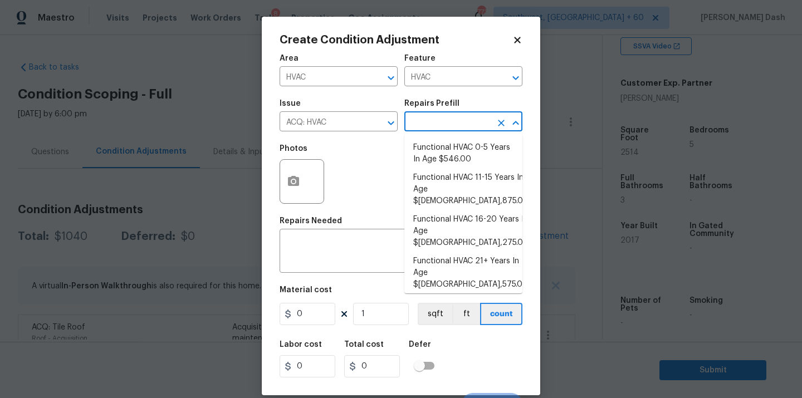
type input "862"
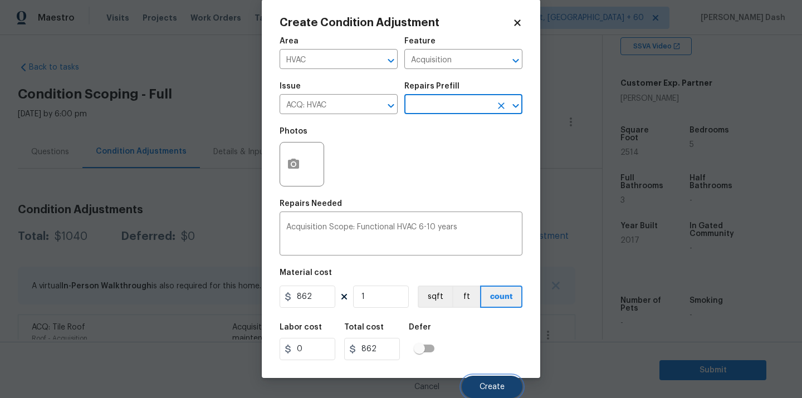
click at [495, 391] on span "Create" at bounding box center [492, 387] width 25 height 8
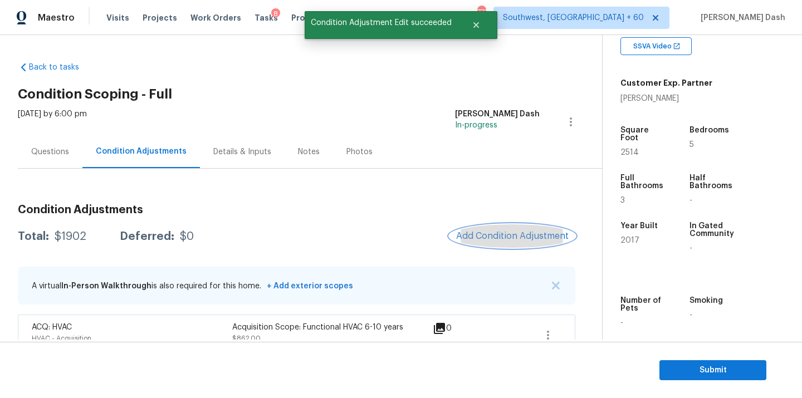
click at [491, 238] on span "Add Condition Adjustment" at bounding box center [512, 236] width 113 height 10
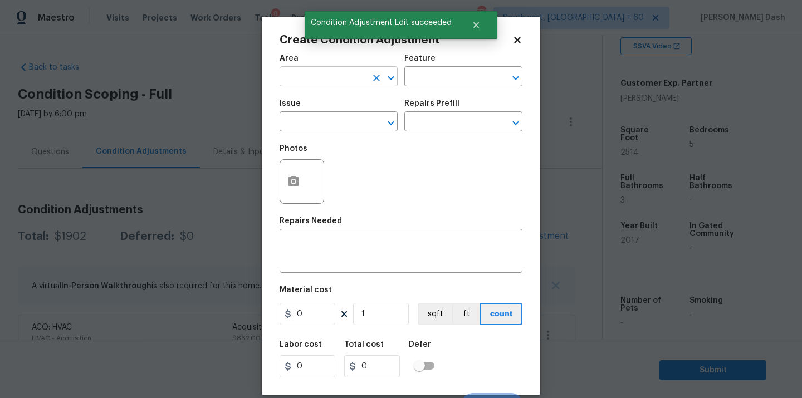
click at [321, 74] on input "text" at bounding box center [323, 77] width 87 height 17
click at [310, 114] on li "Exterior Overall" at bounding box center [339, 121] width 118 height 18
type input "Exterior Overall"
click at [436, 74] on input "text" at bounding box center [448, 77] width 87 height 17
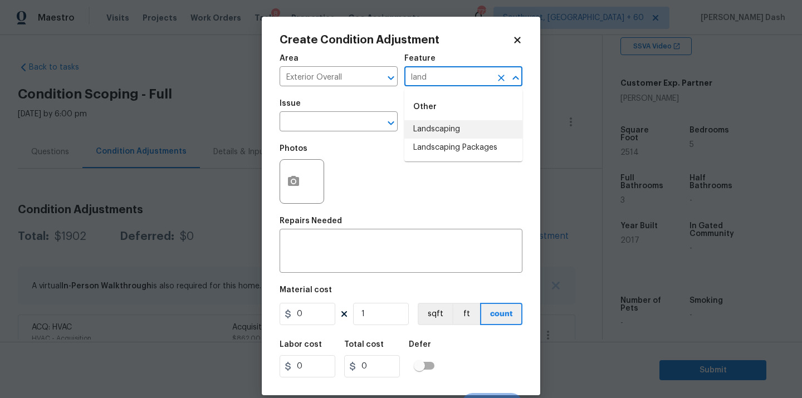
click at [434, 128] on li "Landscaping" at bounding box center [464, 129] width 118 height 18
type input "Landscaping"
click at [286, 196] on button "button" at bounding box center [293, 181] width 27 height 43
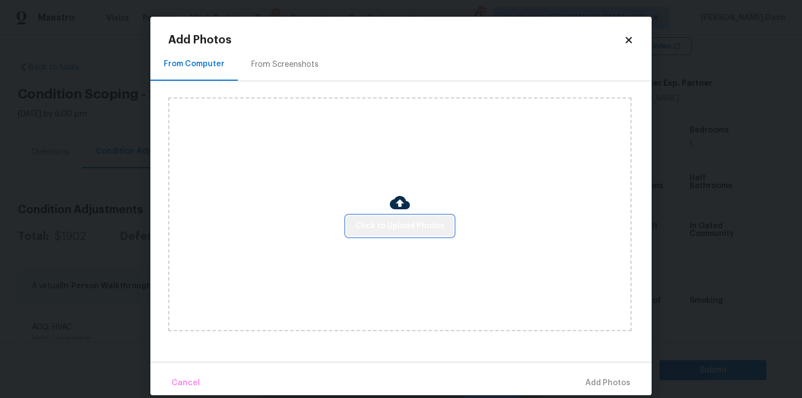
click at [416, 223] on span "Click to Upload Photos" at bounding box center [399, 227] width 89 height 14
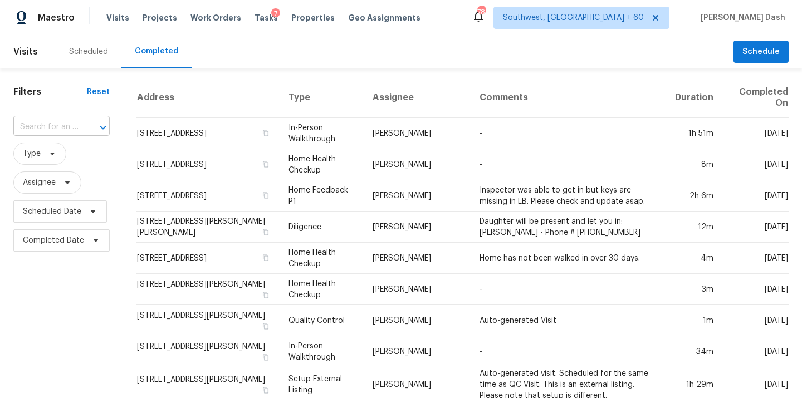
click at [76, 131] on input "text" at bounding box center [45, 127] width 65 height 17
paste input "[STREET_ADDRESS]"
type input "[STREET_ADDRESS]"
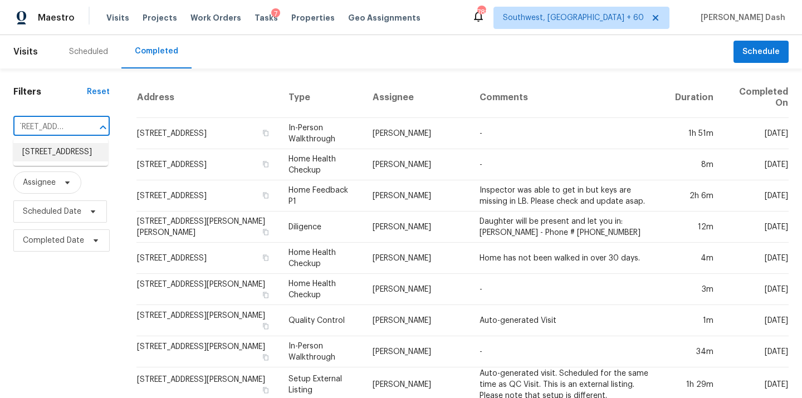
click at [69, 150] on li "[STREET_ADDRESS]" at bounding box center [60, 152] width 95 height 18
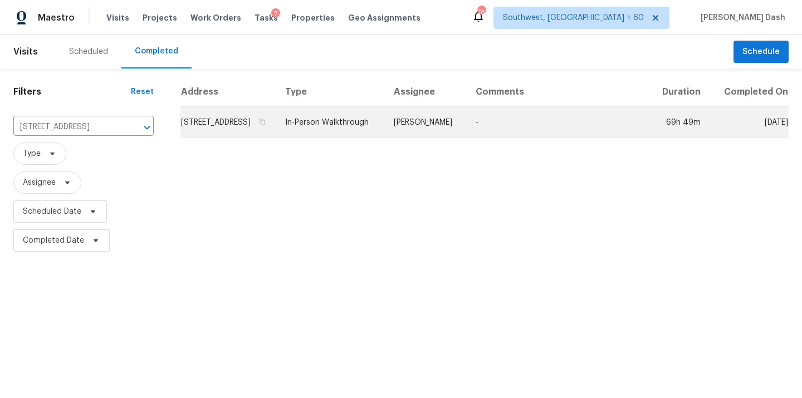
click at [357, 128] on td "In-Person Walkthrough" at bounding box center [330, 122] width 109 height 31
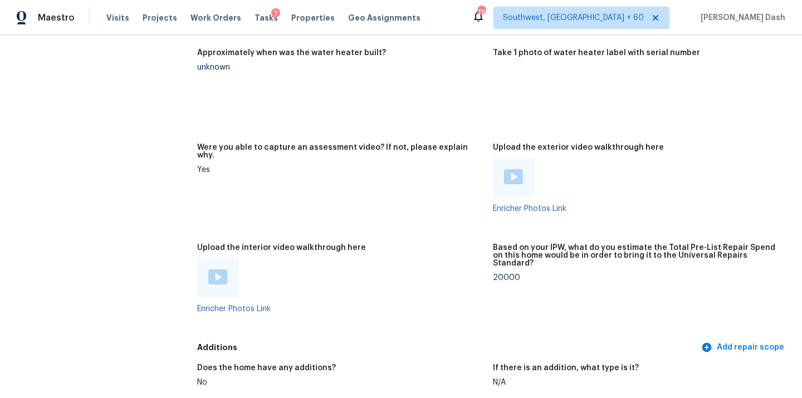
scroll to position [2368, 0]
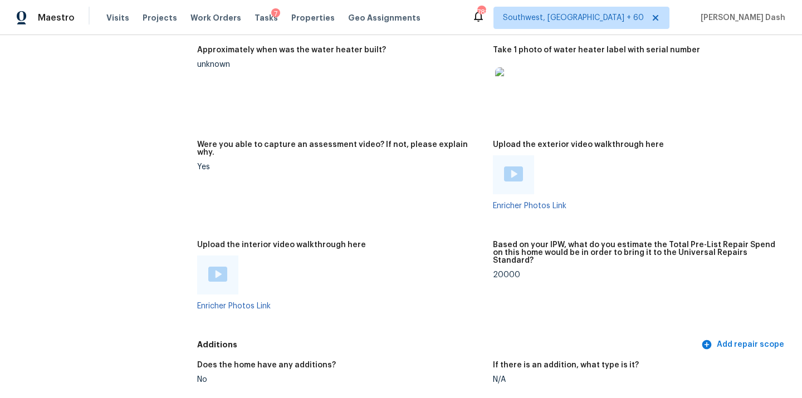
click at [223, 267] on img at bounding box center [217, 274] width 19 height 15
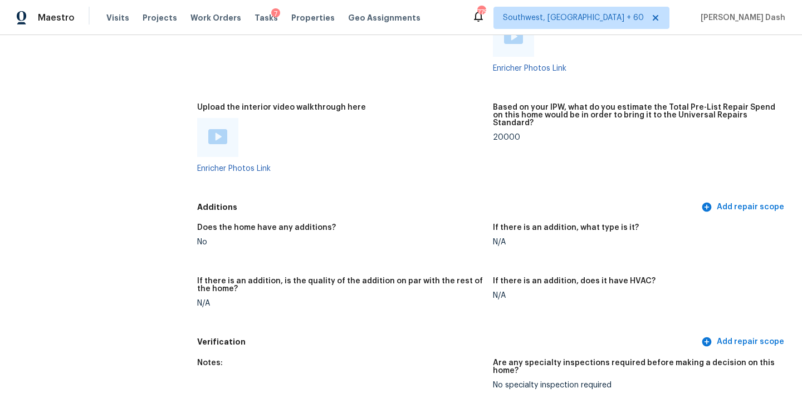
scroll to position [2446, 0]
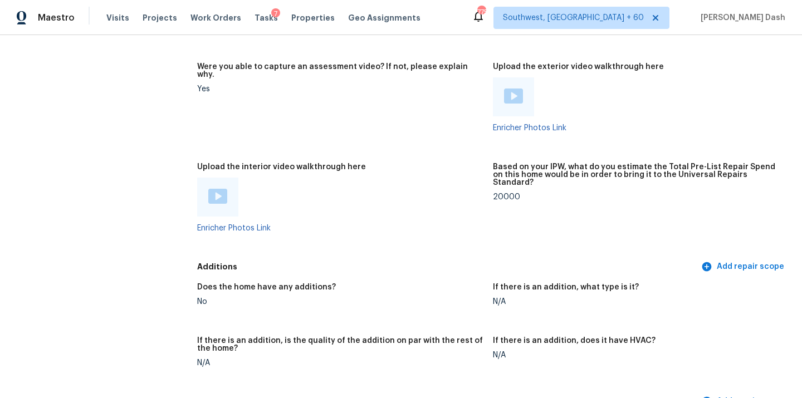
click at [216, 189] on img at bounding box center [217, 196] width 19 height 15
click at [220, 189] on img at bounding box center [217, 196] width 19 height 15
click at [511, 163] on div "Based on your IPW, what do you estimate the Total Pre-List Repair Spend on this…" at bounding box center [636, 178] width 287 height 30
click at [510, 193] on div "20000" at bounding box center [636, 197] width 287 height 8
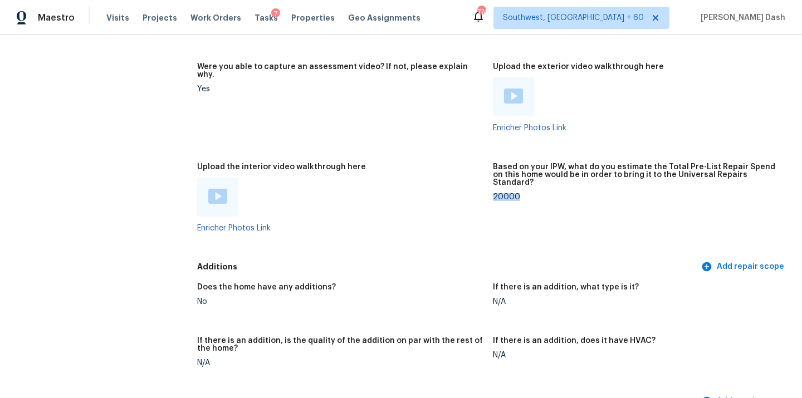
copy div "20000"
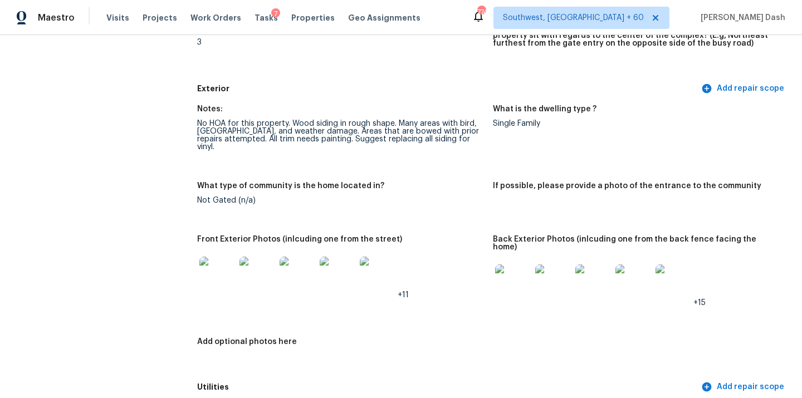
scroll to position [0, 0]
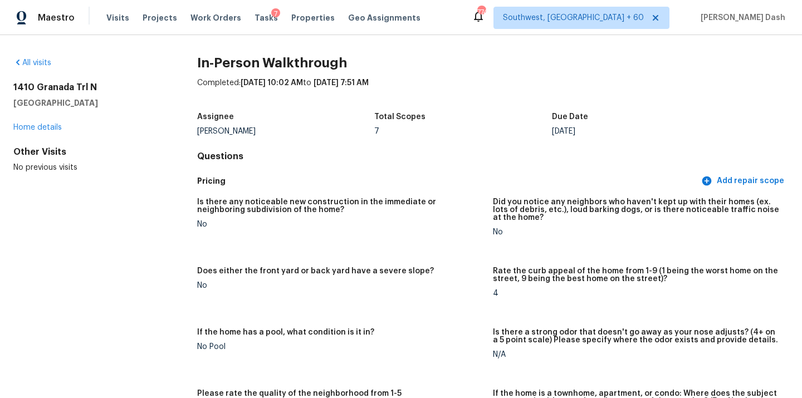
click at [35, 48] on div "All visits [STREET_ADDRESS] Home details Other Visits No previous visits In-Per…" at bounding box center [401, 216] width 802 height 363
click at [41, 65] on link "All visits" at bounding box center [32, 63] width 38 height 8
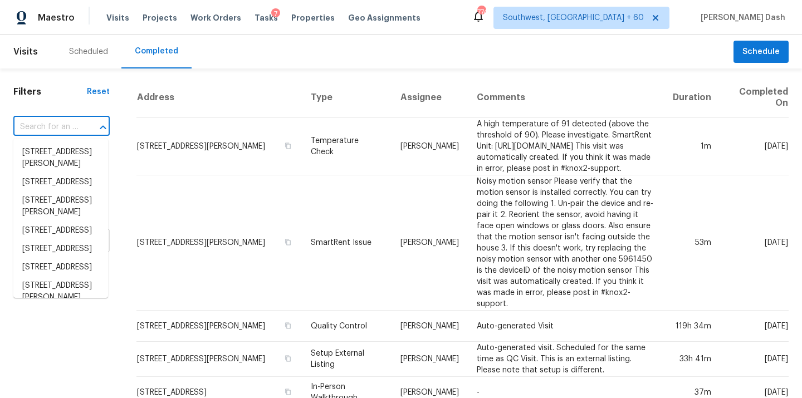
click at [69, 130] on input "text" at bounding box center [45, 127] width 65 height 17
paste input "[STREET_ADDRESS]"
type input "[STREET_ADDRESS]"
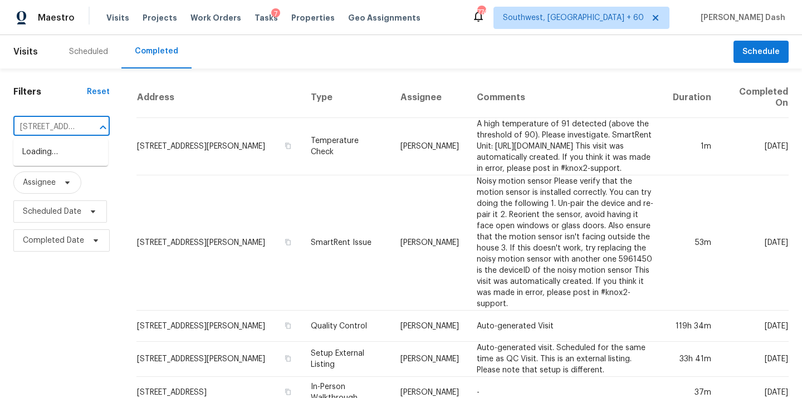
scroll to position [0, 91]
click at [70, 150] on li "[STREET_ADDRESS]" at bounding box center [60, 152] width 95 height 18
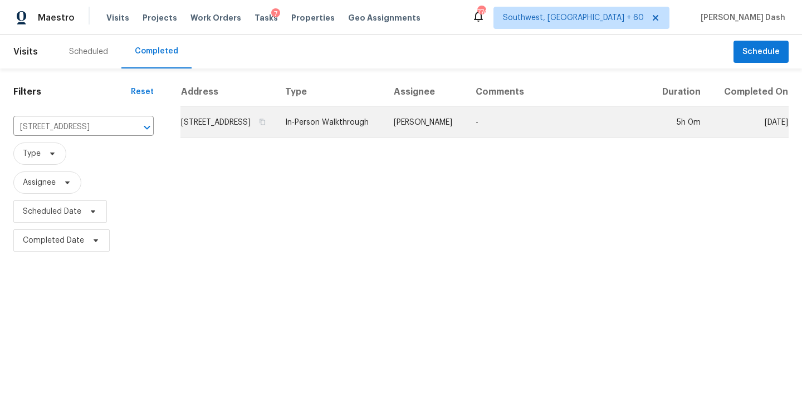
click at [384, 126] on td "In-Person Walkthrough" at bounding box center [330, 122] width 109 height 31
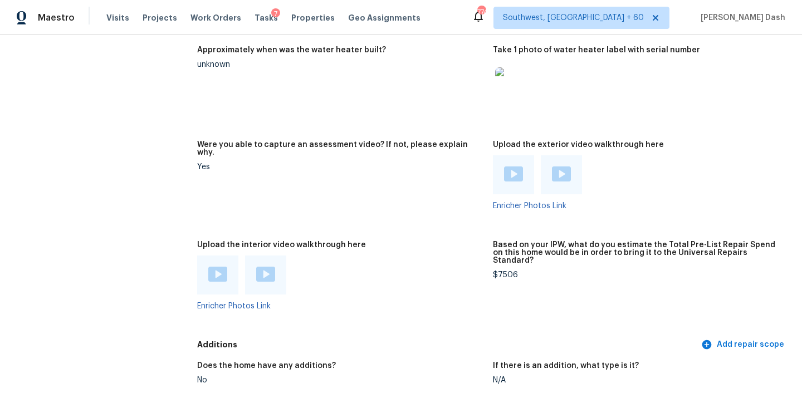
scroll to position [2243, 0]
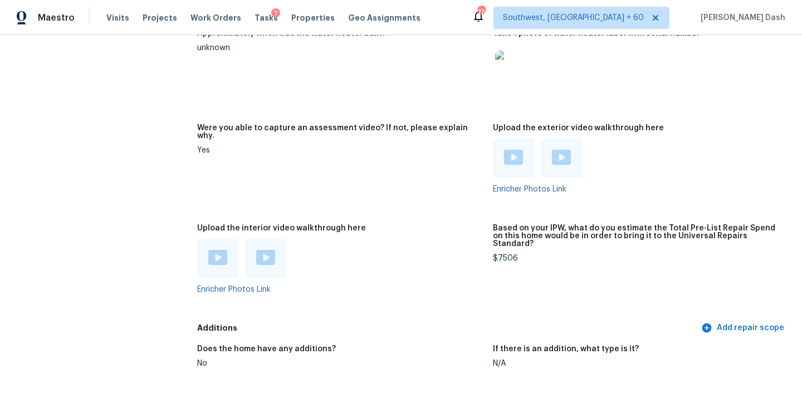
click at [222, 250] on img at bounding box center [217, 257] width 19 height 15
click at [270, 250] on img at bounding box center [265, 257] width 19 height 15
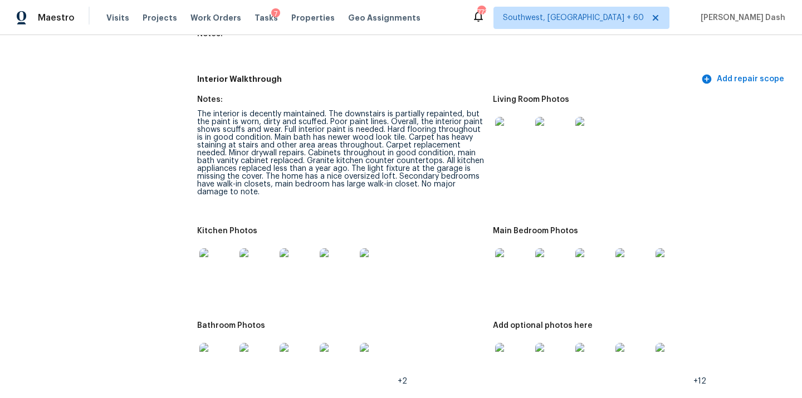
scroll to position [1210, 0]
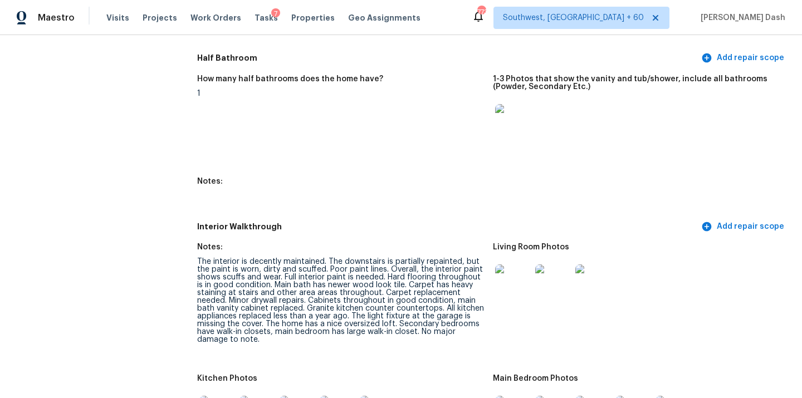
click at [435, 140] on figure "How many half bathrooms does the home have? 1" at bounding box center [345, 119] width 296 height 89
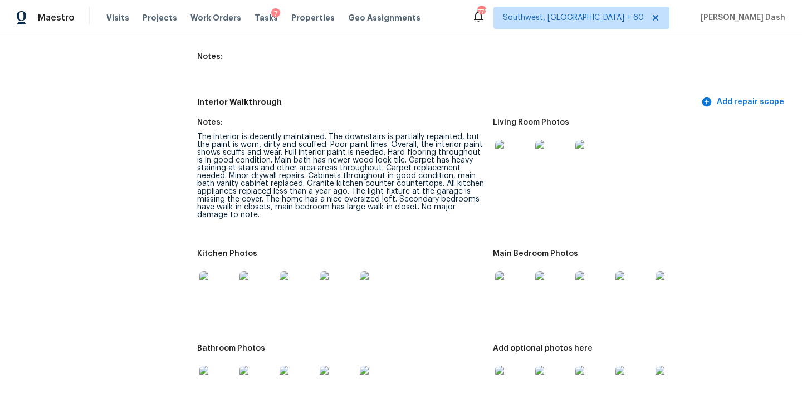
scroll to position [1339, 0]
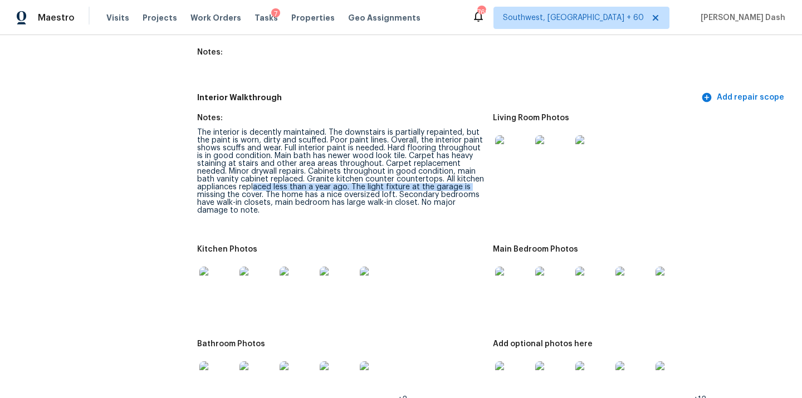
drag, startPoint x: 198, startPoint y: 188, endPoint x: 254, endPoint y: 183, distance: 55.9
click at [254, 183] on div "The interior is decently maintained. The downstairs is partially repainted, but…" at bounding box center [340, 172] width 287 height 86
click at [386, 176] on div "The interior is decently maintained. The downstairs is partially repainted, but…" at bounding box center [340, 172] width 287 height 86
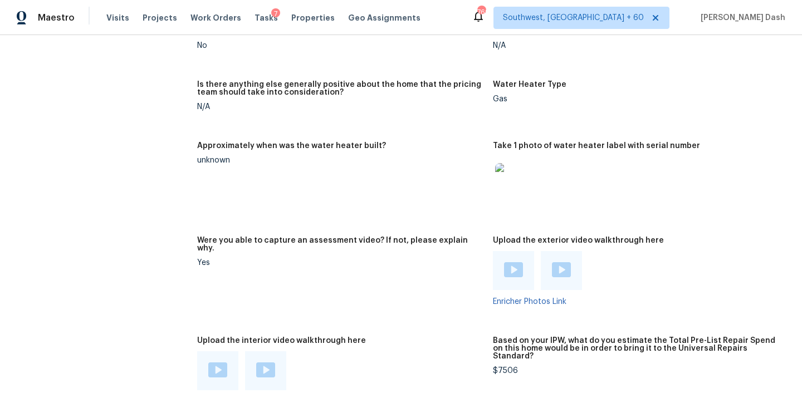
scroll to position [2294, 0]
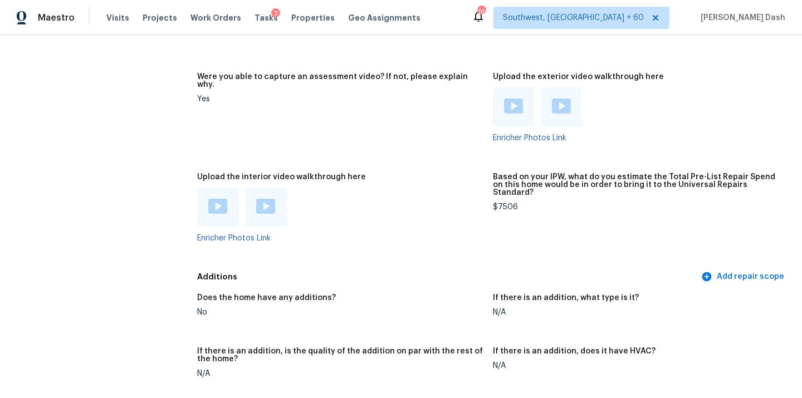
click at [265, 199] on img at bounding box center [265, 206] width 19 height 15
click at [512, 203] on div "$7506" at bounding box center [636, 207] width 287 height 8
copy div "7506"
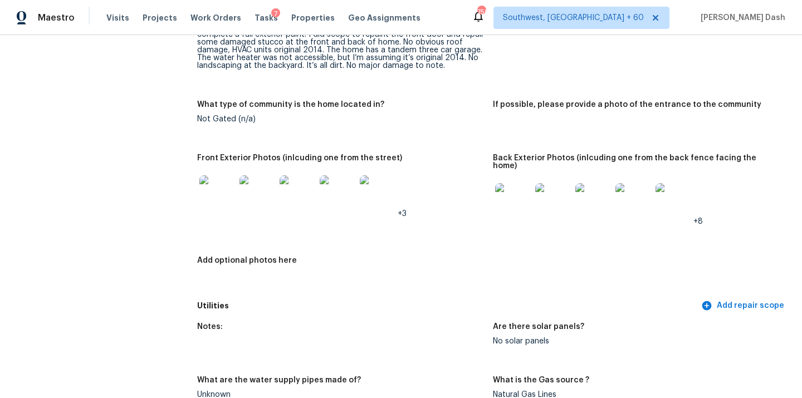
scroll to position [0, 0]
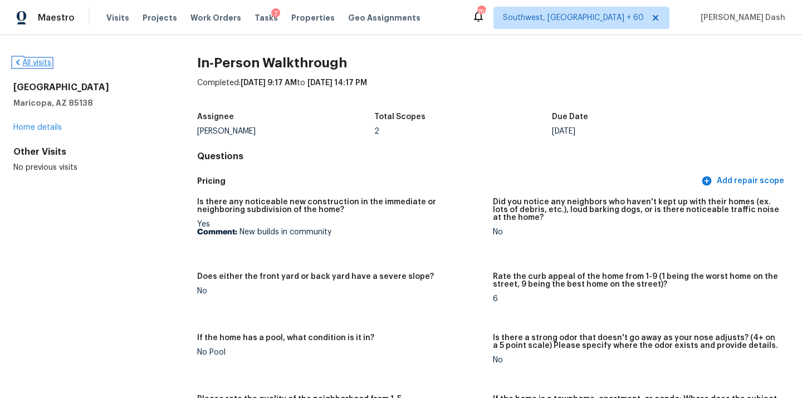
click at [37, 62] on link "All visits" at bounding box center [32, 63] width 38 height 8
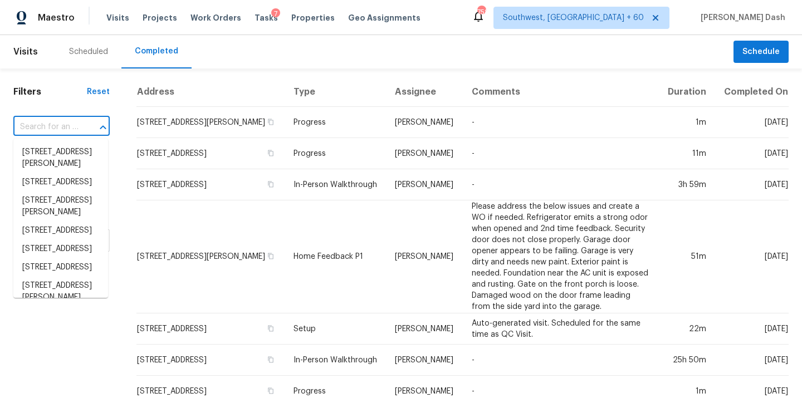
paste input "[STREET_ADDRESS][PERSON_NAME]"
click at [65, 122] on input "text" at bounding box center [45, 127] width 65 height 17
type input "[STREET_ADDRESS][PERSON_NAME]"
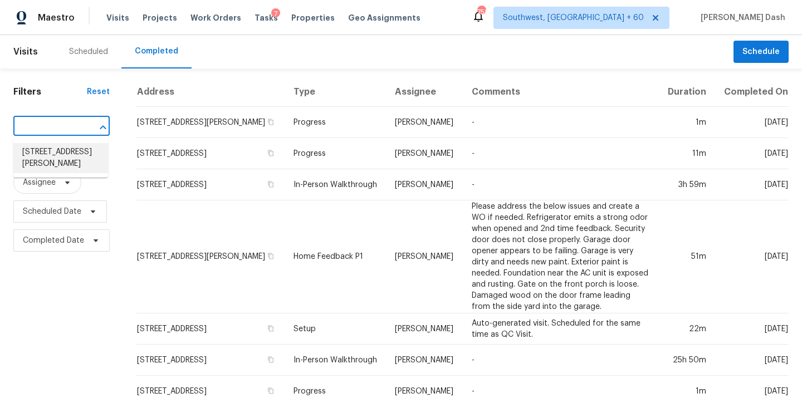
click at [74, 162] on li "[STREET_ADDRESS][PERSON_NAME]" at bounding box center [60, 158] width 95 height 30
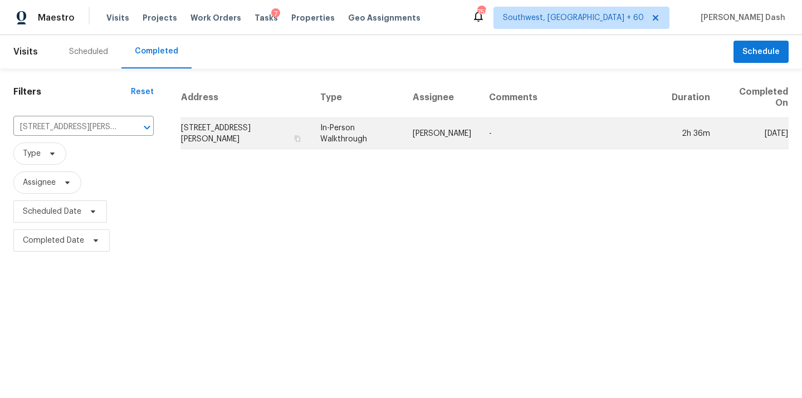
click at [461, 128] on td "[PERSON_NAME]" at bounding box center [442, 133] width 76 height 31
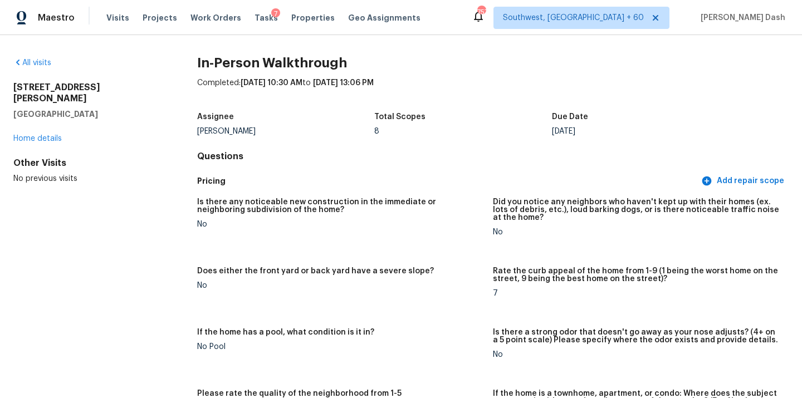
click at [174, 1] on div "Maestro Visits Projects Work Orders Tasks 7 Properties Geo Assignments [GEOGRAP…" at bounding box center [401, 17] width 802 height 35
